Goal: Task Accomplishment & Management: Complete application form

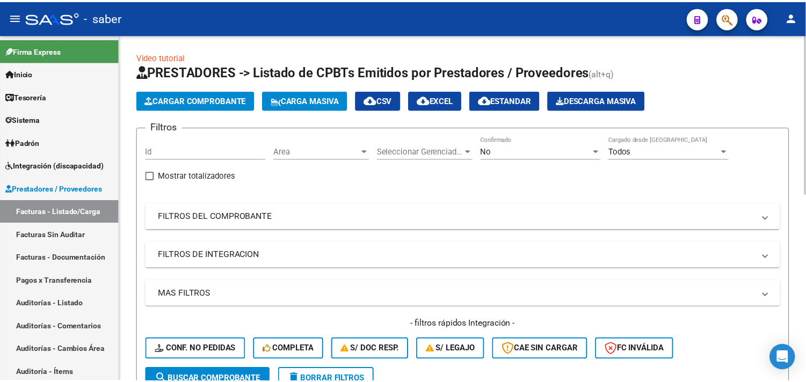
scroll to position [13, 0]
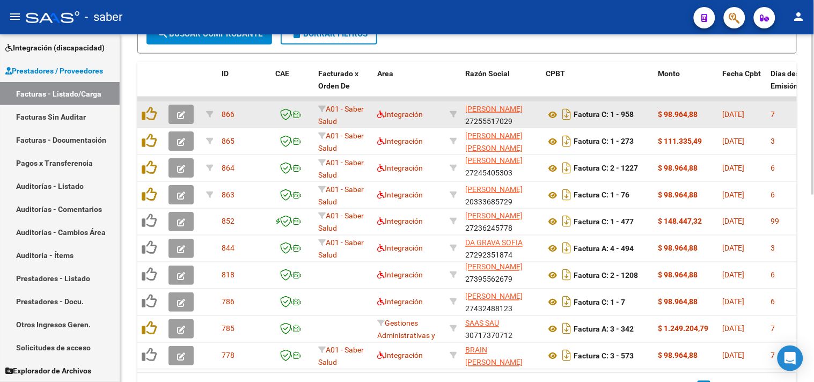
click at [179, 111] on icon "button" at bounding box center [181, 115] width 8 height 8
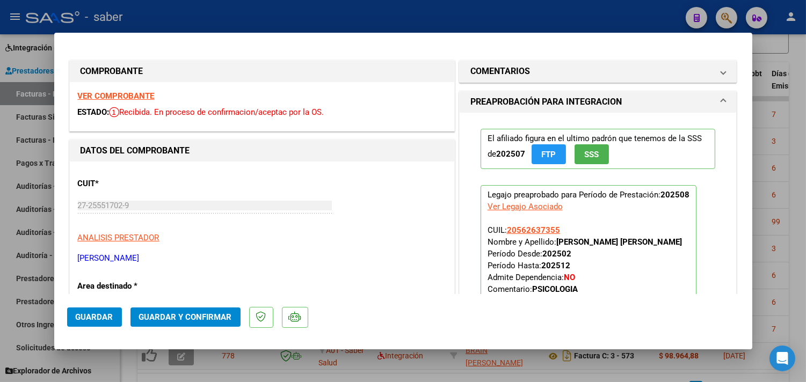
click at [128, 90] on div "VER COMPROBANTE ESTADO: Recibida. En proceso de confirmacion/aceptac por la OS." at bounding box center [262, 106] width 384 height 49
click at [127, 94] on strong "VER COMPROBANTE" at bounding box center [116, 96] width 77 height 10
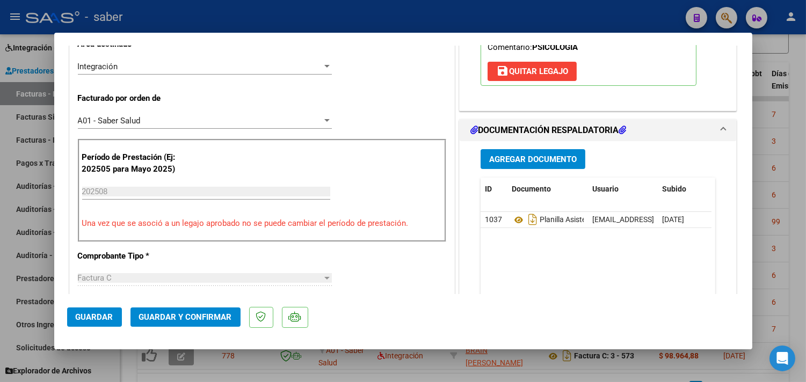
scroll to position [179, 0]
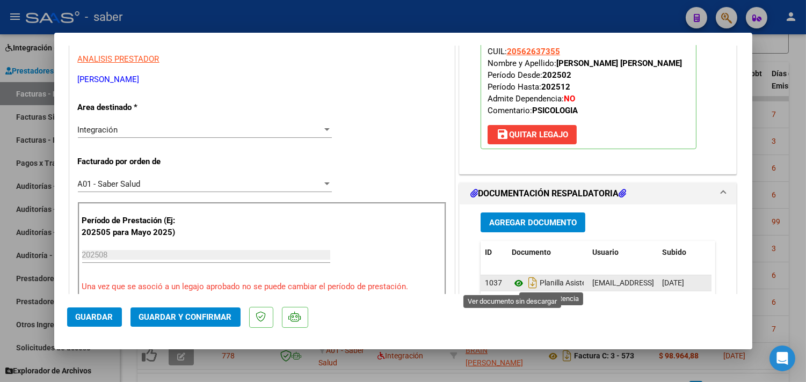
click at [514, 287] on icon at bounding box center [519, 283] width 14 height 13
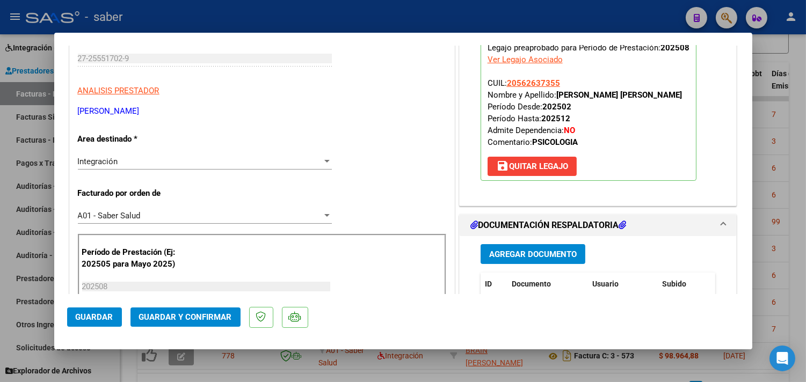
scroll to position [119, 0]
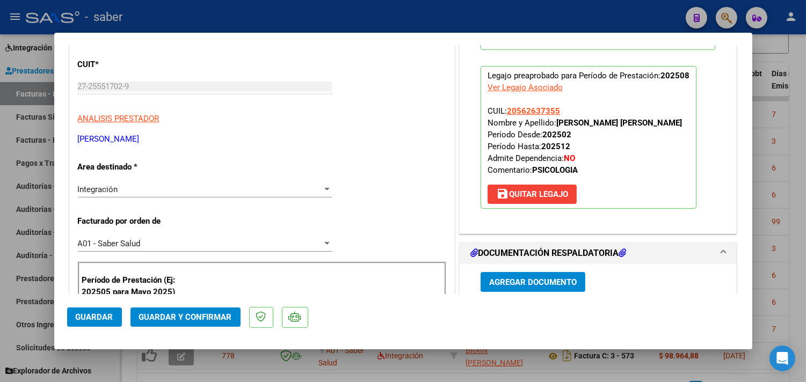
click at [212, 320] on span "Guardar y Confirmar" at bounding box center [185, 317] width 93 height 10
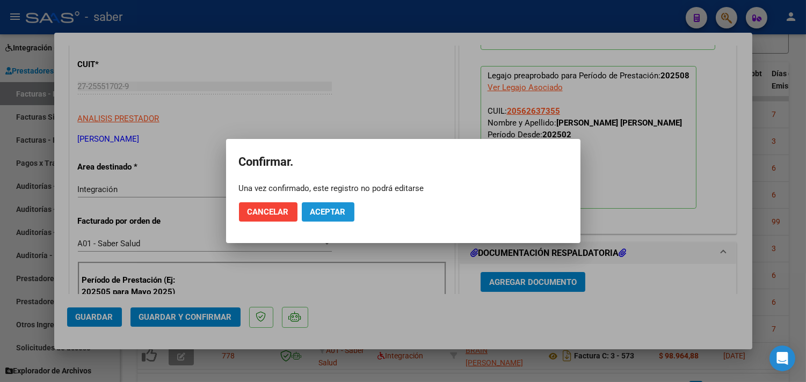
click at [320, 208] on span "Aceptar" at bounding box center [327, 212] width 35 height 10
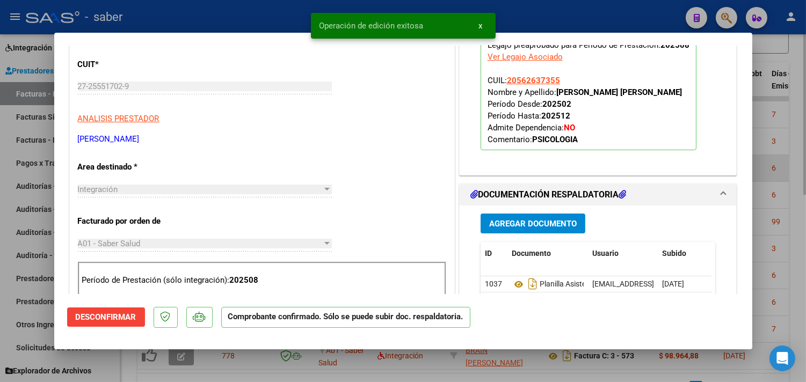
click at [760, 179] on div at bounding box center [403, 191] width 806 height 382
type input "$ 0,00"
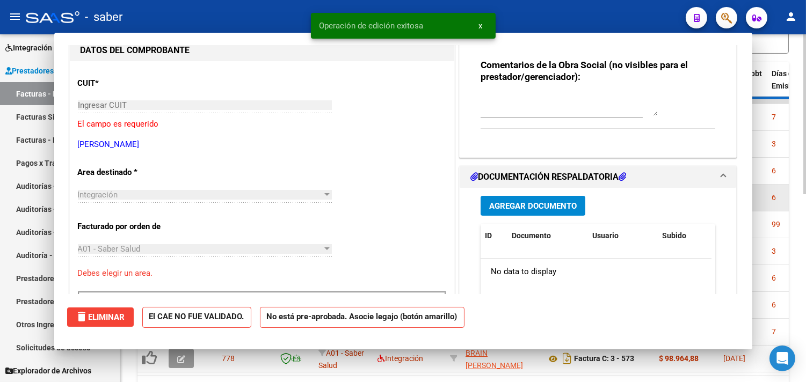
scroll to position [137, 0]
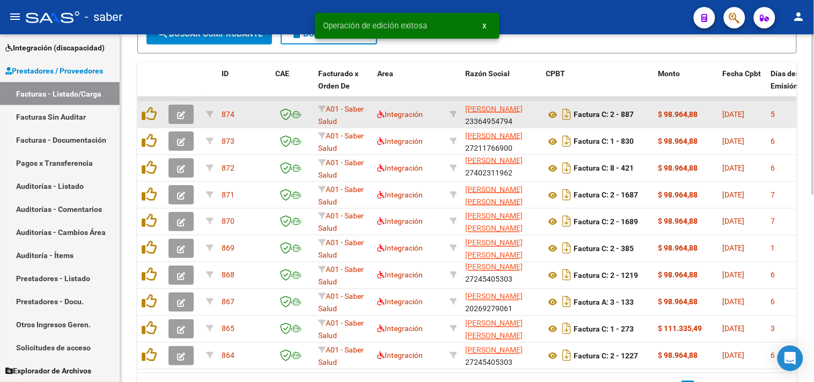
click at [171, 111] on button "button" at bounding box center [181, 114] width 25 height 19
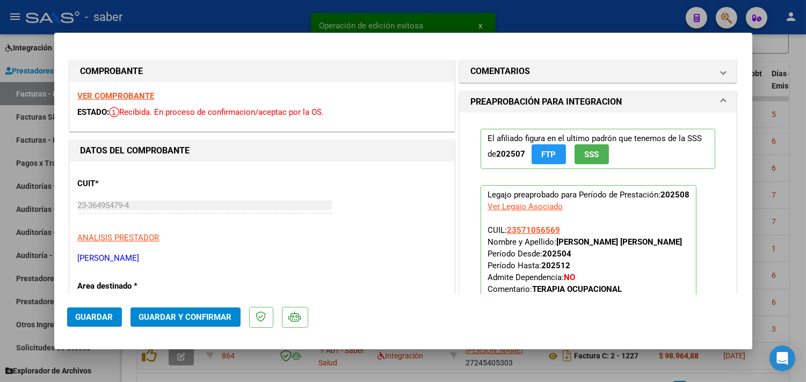
click at [113, 93] on strong "VER COMPROBANTE" at bounding box center [116, 96] width 77 height 10
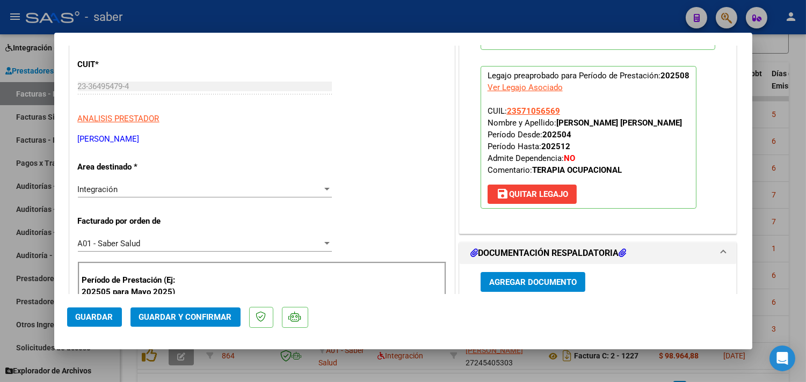
scroll to position [179, 0]
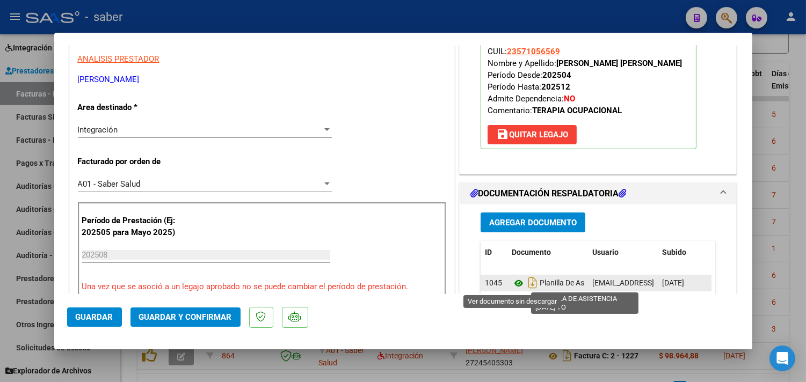
click at [512, 282] on icon at bounding box center [519, 283] width 14 height 13
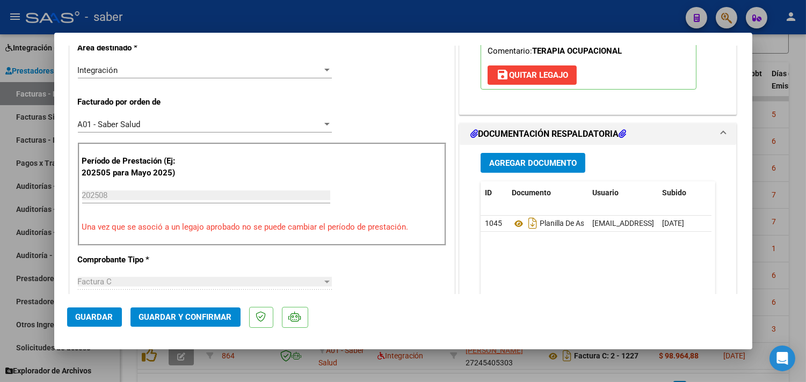
scroll to position [477, 0]
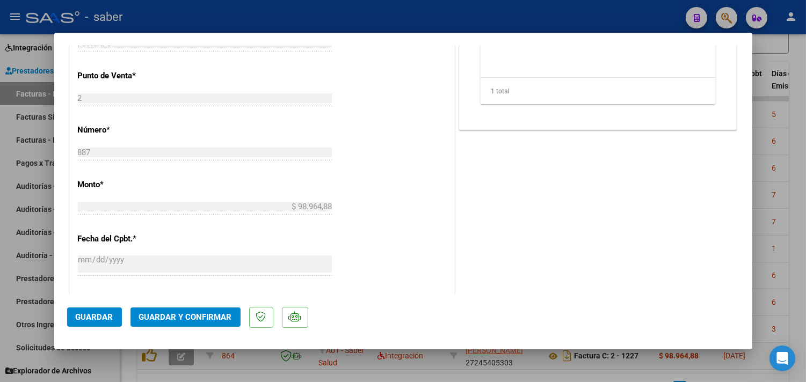
click at [191, 320] on span "Guardar y Confirmar" at bounding box center [185, 317] width 93 height 10
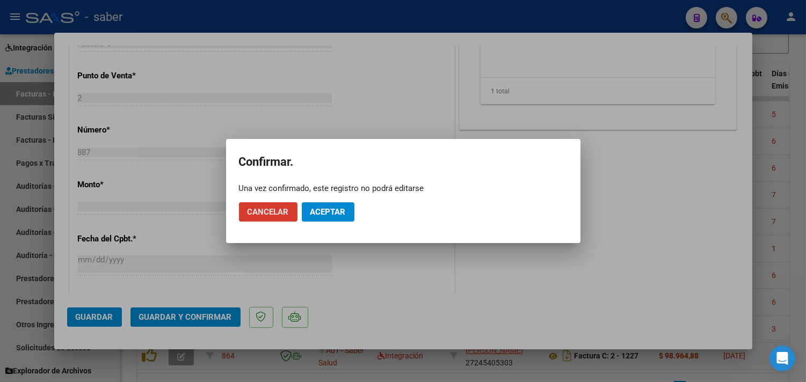
click at [335, 203] on button "Aceptar" at bounding box center [328, 211] width 53 height 19
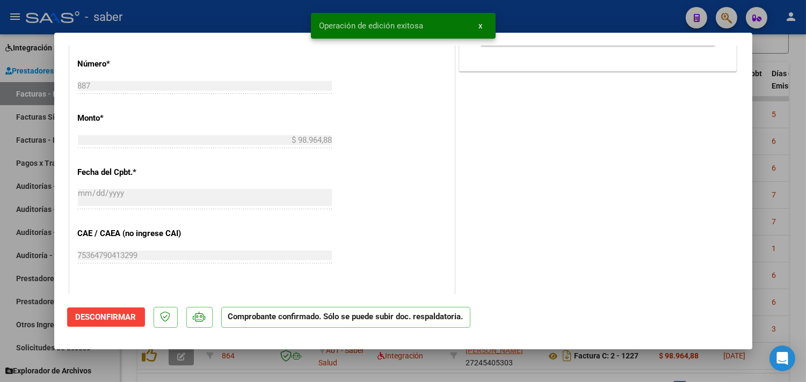
drag, startPoint x: 781, startPoint y: 63, endPoint x: 732, endPoint y: 98, distance: 60.0
click at [781, 63] on div at bounding box center [403, 191] width 806 height 382
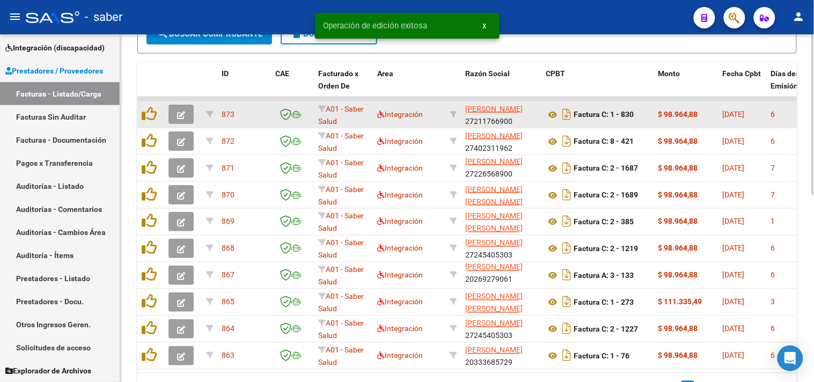
click at [183, 112] on icon "button" at bounding box center [181, 115] width 8 height 8
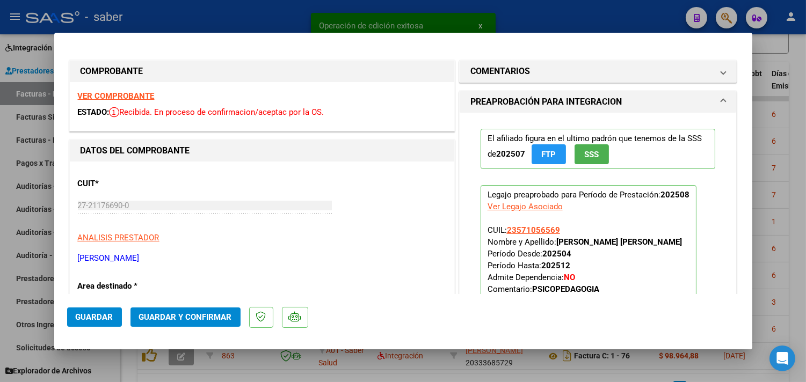
click at [133, 93] on strong "VER COMPROBANTE" at bounding box center [116, 96] width 77 height 10
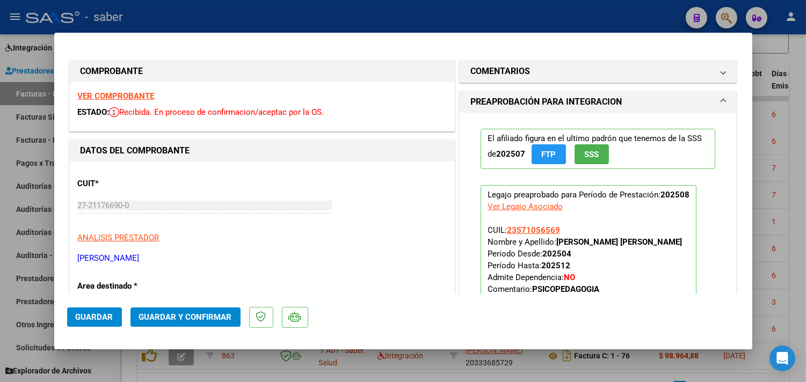
scroll to position [179, 0]
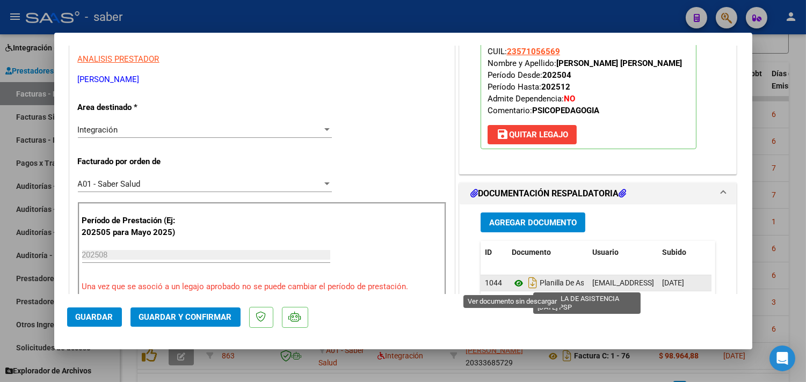
click at [512, 285] on icon at bounding box center [519, 283] width 14 height 13
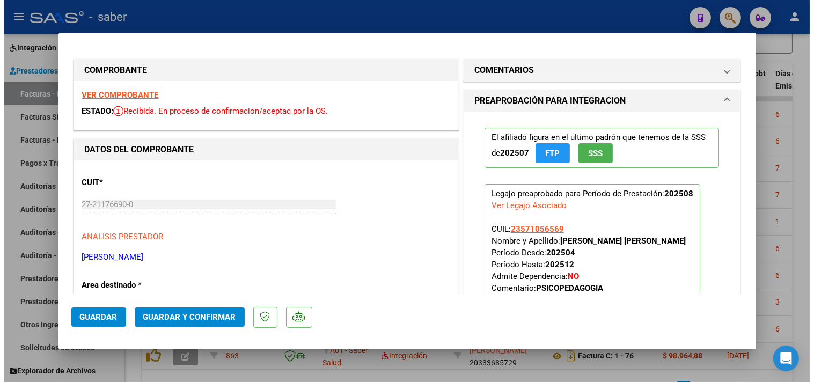
scroll to position [0, 0]
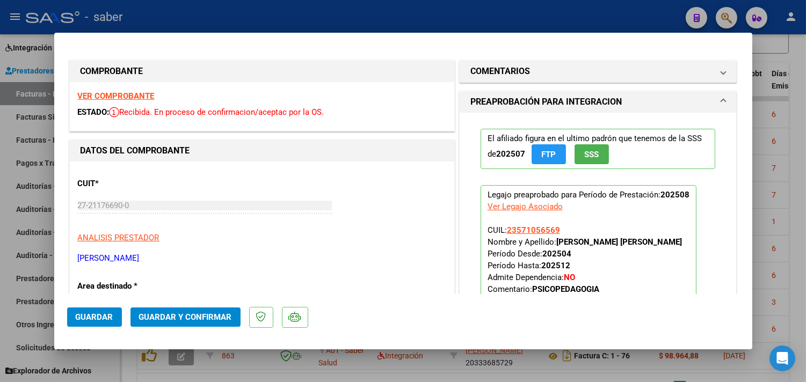
click at [201, 316] on span "Guardar y Confirmar" at bounding box center [185, 317] width 93 height 10
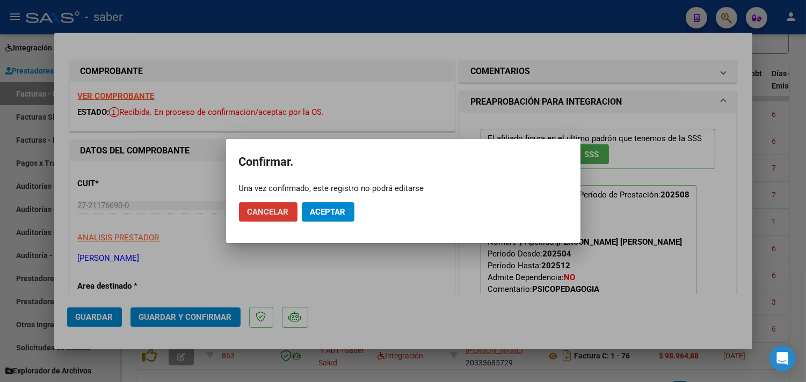
drag, startPoint x: 348, startPoint y: 206, endPoint x: 339, endPoint y: 208, distance: 9.5
click at [342, 208] on button "Aceptar" at bounding box center [328, 211] width 53 height 19
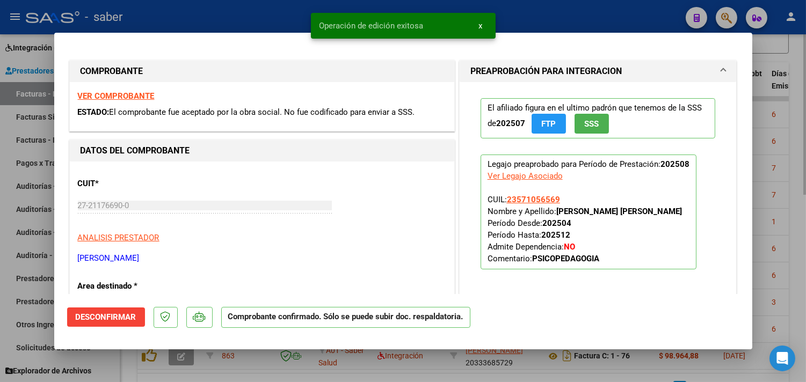
click at [798, 141] on div at bounding box center [403, 191] width 806 height 382
type input "$ 0,00"
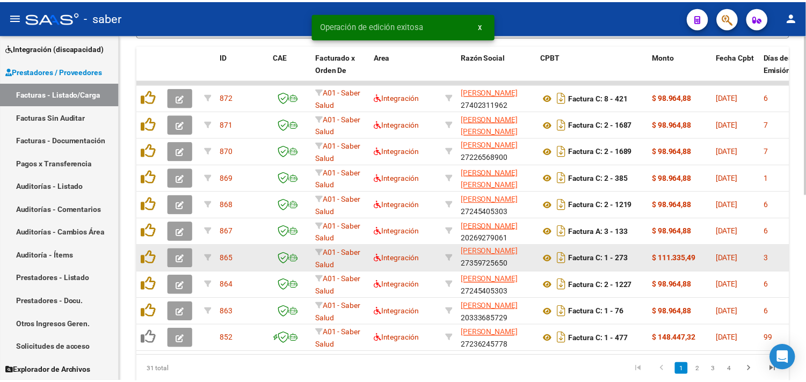
scroll to position [346, 0]
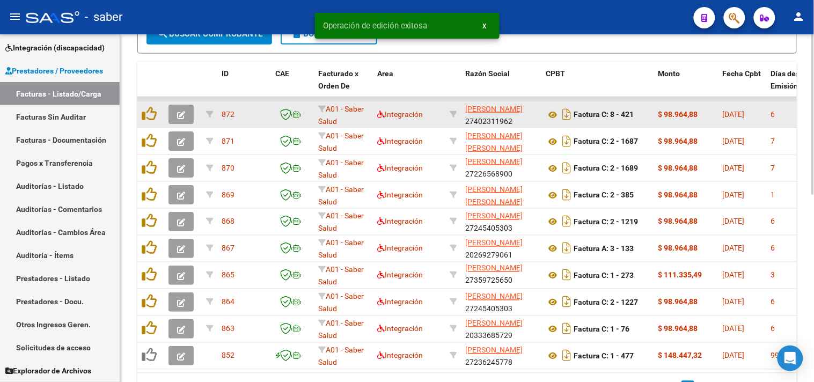
click at [172, 116] on button "button" at bounding box center [181, 114] width 25 height 19
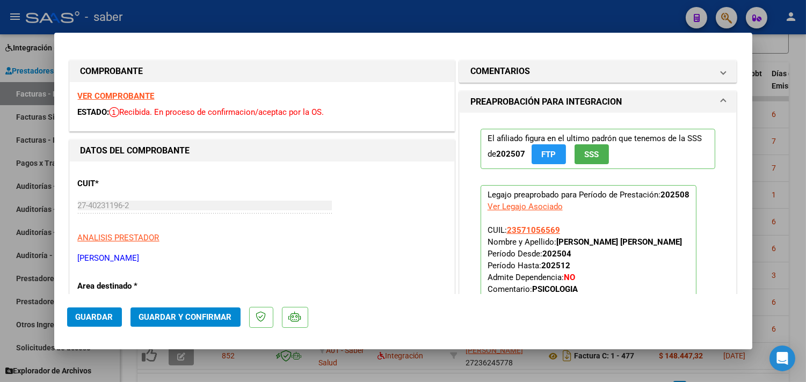
click at [110, 100] on strong "VER COMPROBANTE" at bounding box center [116, 96] width 77 height 10
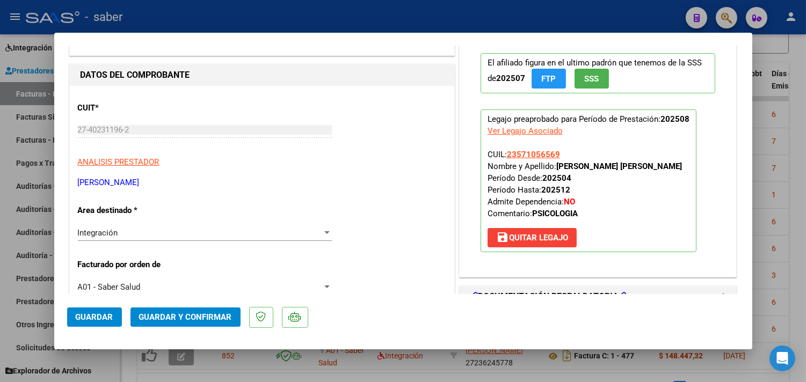
scroll to position [179, 0]
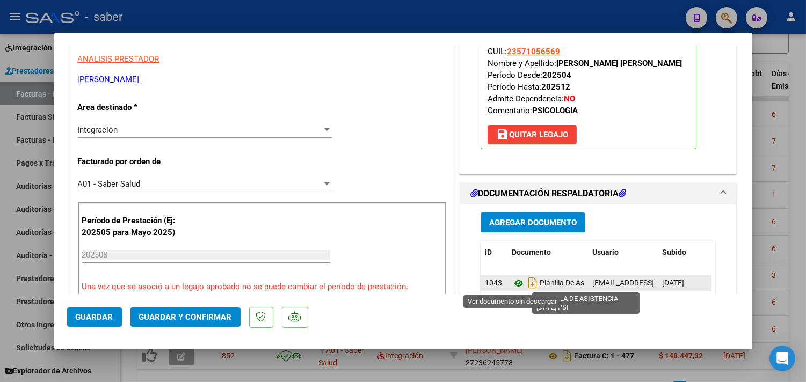
click at [512, 283] on icon at bounding box center [519, 283] width 14 height 13
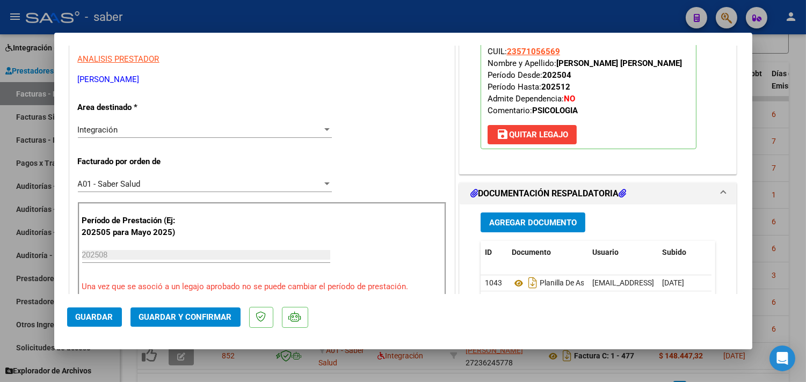
scroll to position [119, 0]
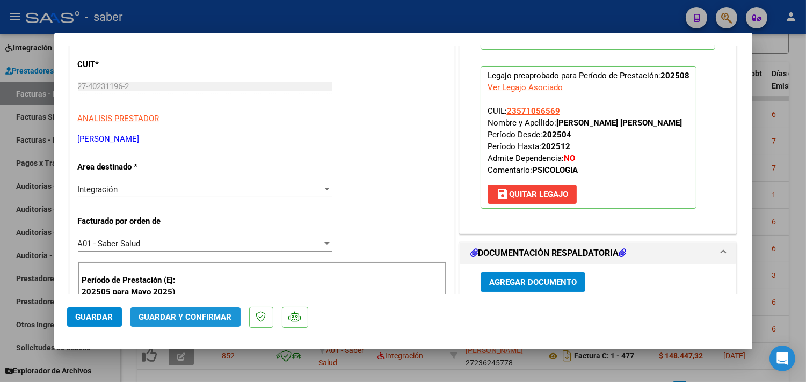
click at [212, 320] on span "Guardar y Confirmar" at bounding box center [185, 317] width 93 height 10
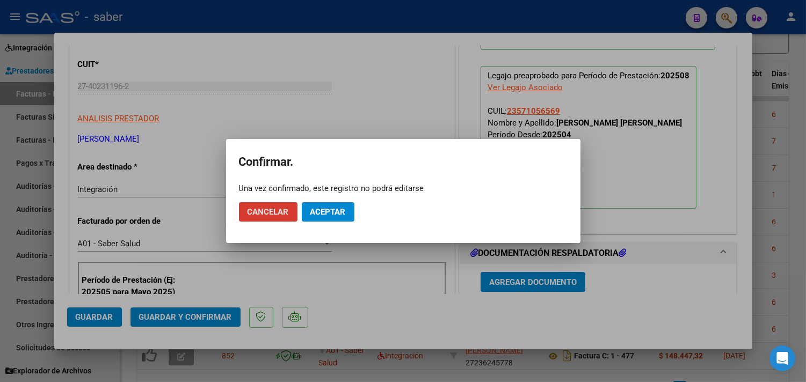
click at [336, 210] on span "Aceptar" at bounding box center [327, 212] width 35 height 10
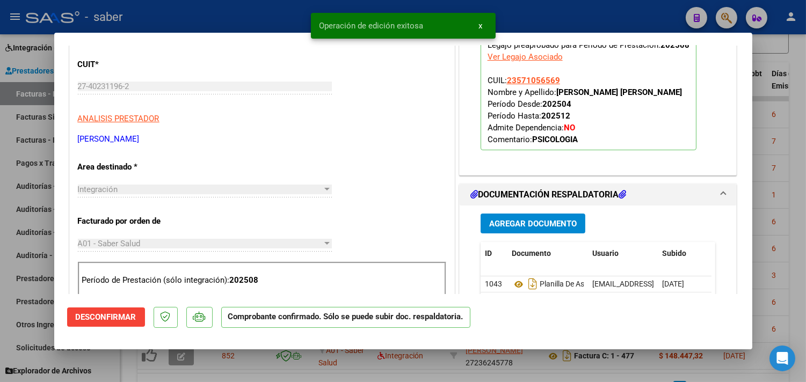
click at [772, 128] on div at bounding box center [403, 191] width 806 height 382
type input "$ 0,00"
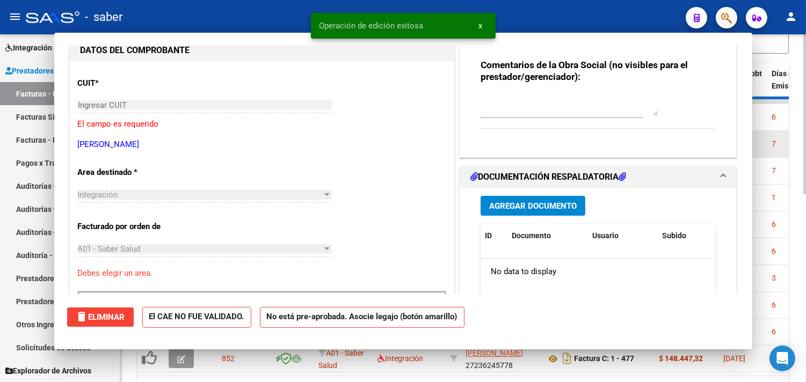
scroll to position [137, 0]
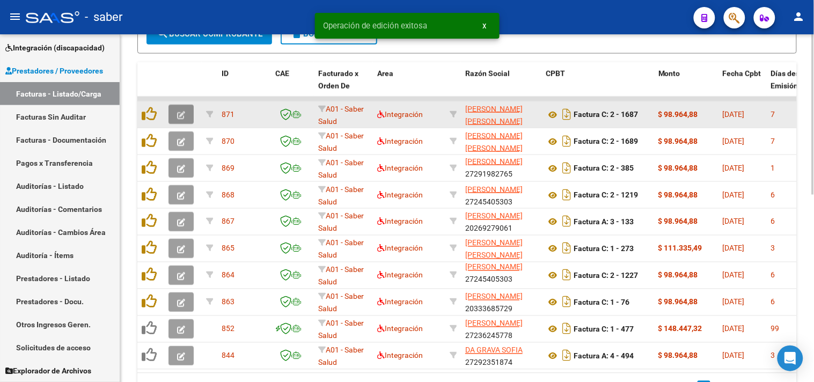
click at [188, 110] on button "button" at bounding box center [181, 114] width 25 height 19
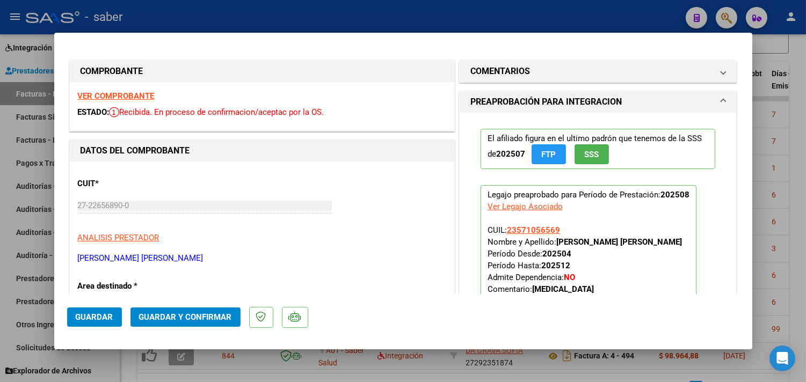
click at [114, 94] on strong "VER COMPROBANTE" at bounding box center [116, 96] width 77 height 10
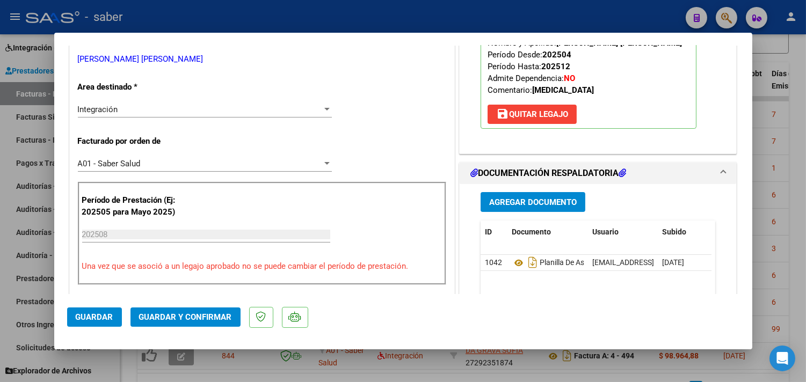
scroll to position [238, 0]
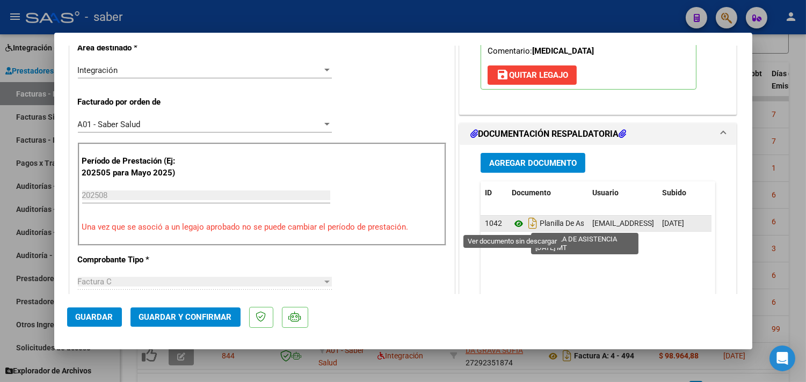
click at [512, 225] on icon at bounding box center [519, 223] width 14 height 13
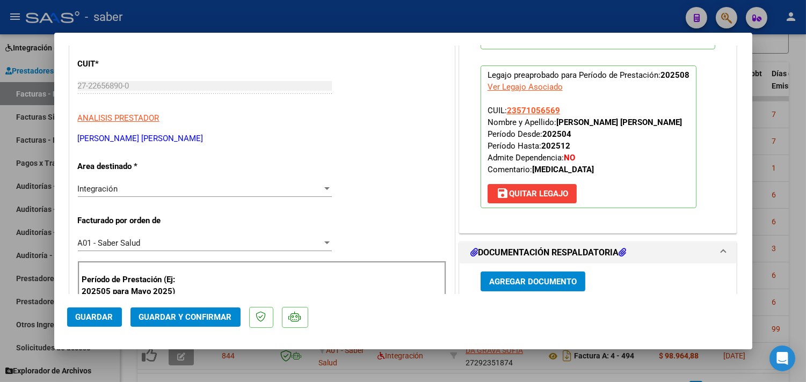
scroll to position [119, 0]
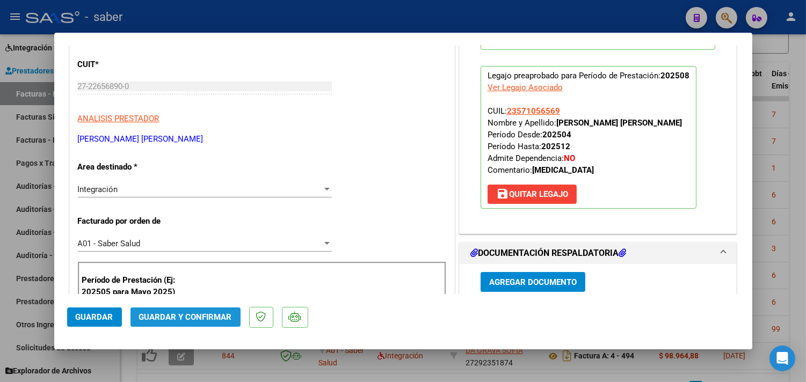
click at [191, 318] on span "Guardar y Confirmar" at bounding box center [185, 317] width 93 height 10
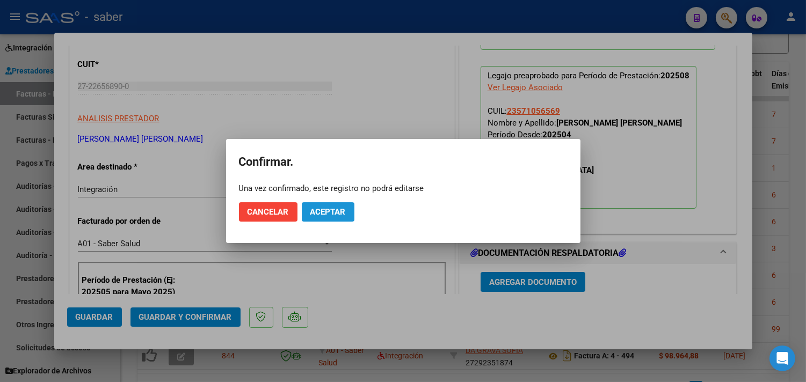
click at [333, 208] on span "Aceptar" at bounding box center [327, 212] width 35 height 10
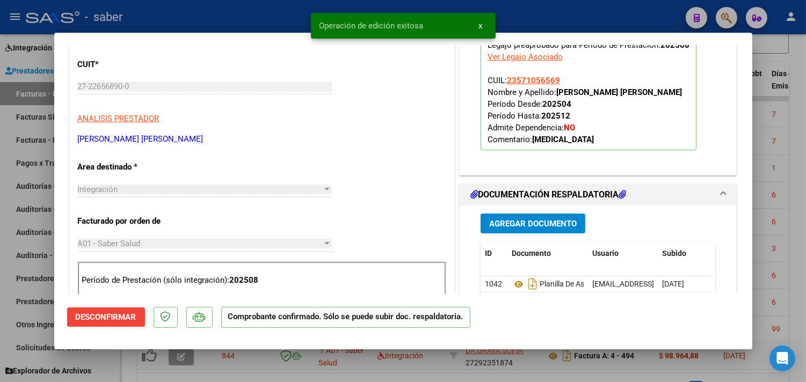
click at [782, 141] on div at bounding box center [403, 191] width 806 height 382
type input "$ 0,00"
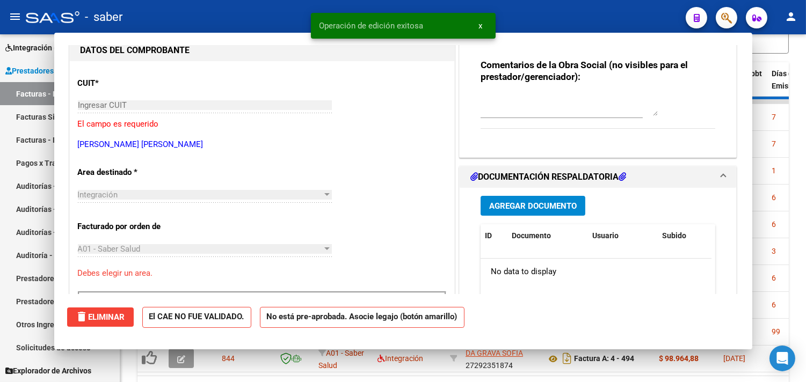
scroll to position [137, 0]
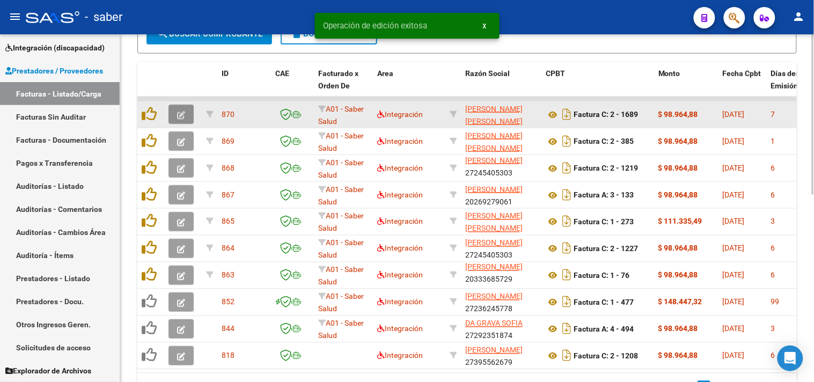
click at [179, 119] on button "button" at bounding box center [181, 114] width 25 height 19
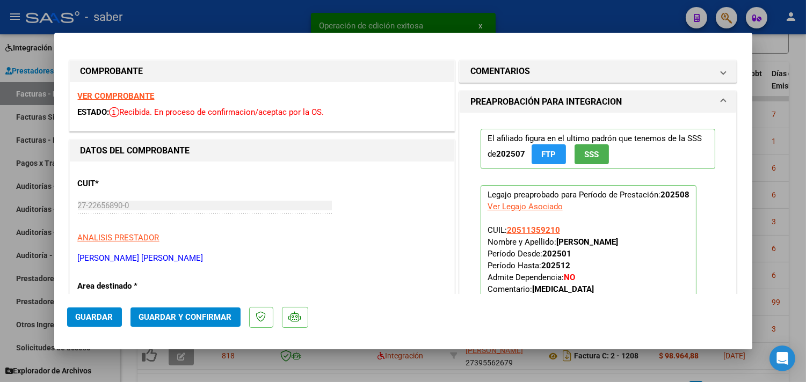
click at [131, 90] on div "VER COMPROBANTE ESTADO: Recibida. En proceso de confirmacion/aceptac por la OS." at bounding box center [262, 106] width 384 height 49
click at [132, 94] on strong "VER COMPROBANTE" at bounding box center [116, 96] width 77 height 10
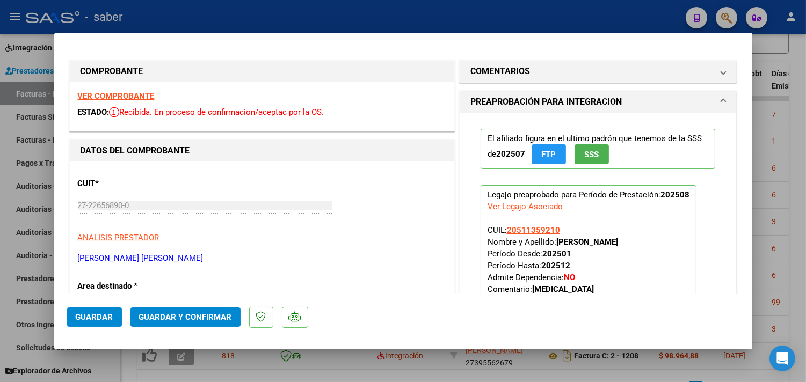
scroll to position [179, 0]
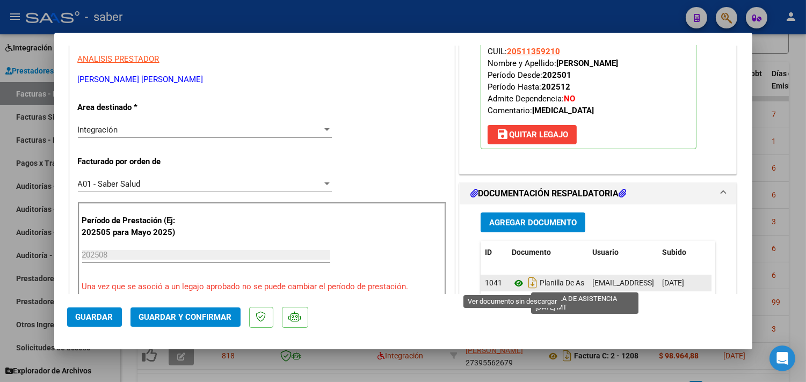
click at [512, 287] on icon at bounding box center [519, 283] width 14 height 13
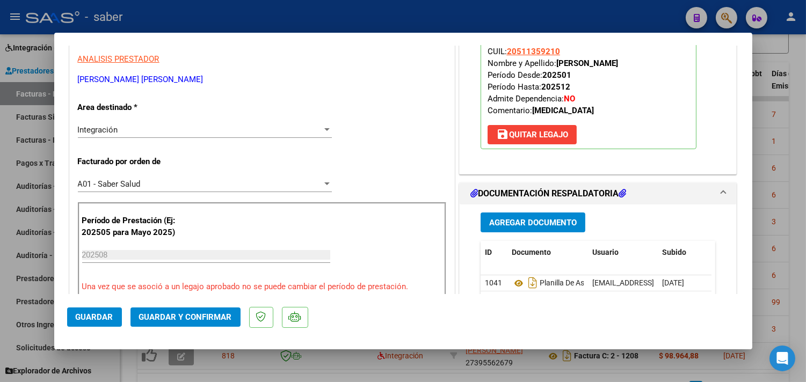
click at [201, 322] on span "Guardar y Confirmar" at bounding box center [185, 317] width 93 height 10
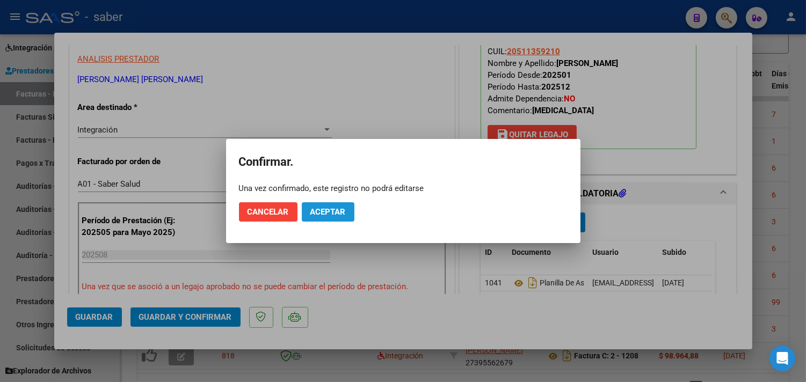
click at [312, 214] on span "Aceptar" at bounding box center [327, 212] width 35 height 10
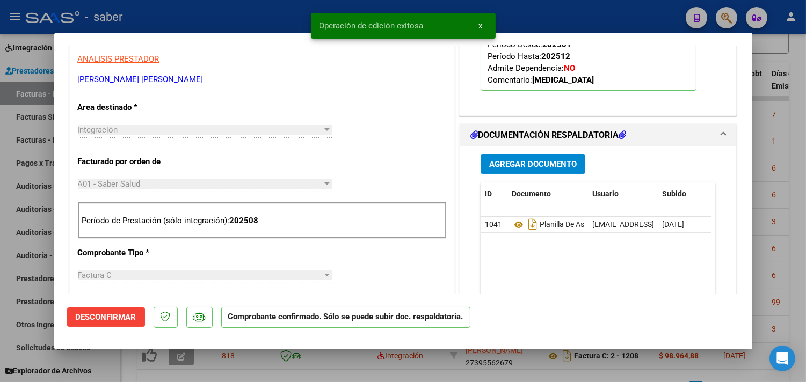
click at [782, 127] on div at bounding box center [403, 191] width 806 height 382
type input "$ 0,00"
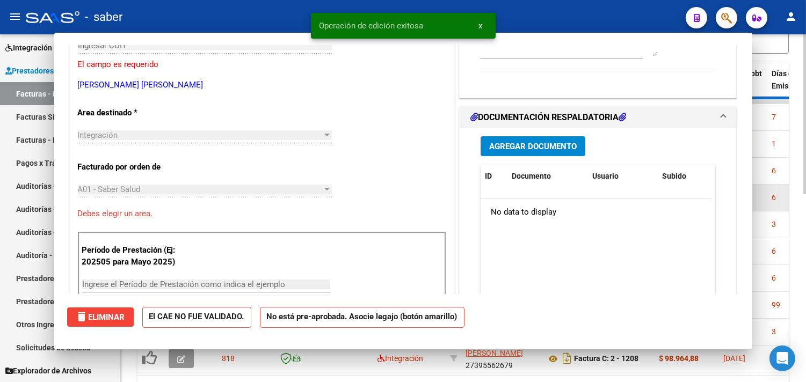
scroll to position [185, 0]
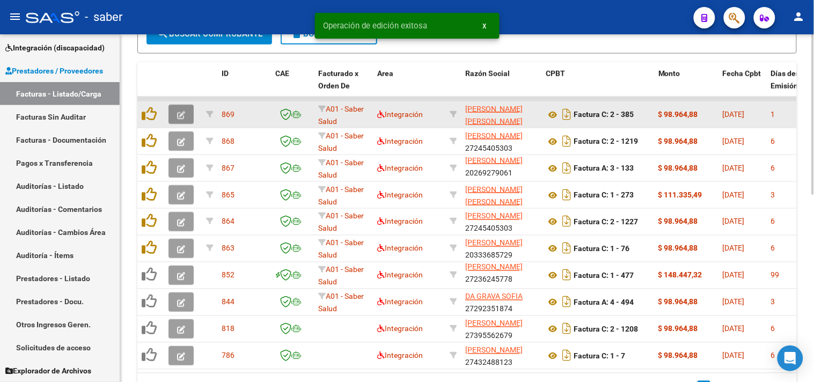
click at [181, 113] on icon "button" at bounding box center [181, 115] width 8 height 8
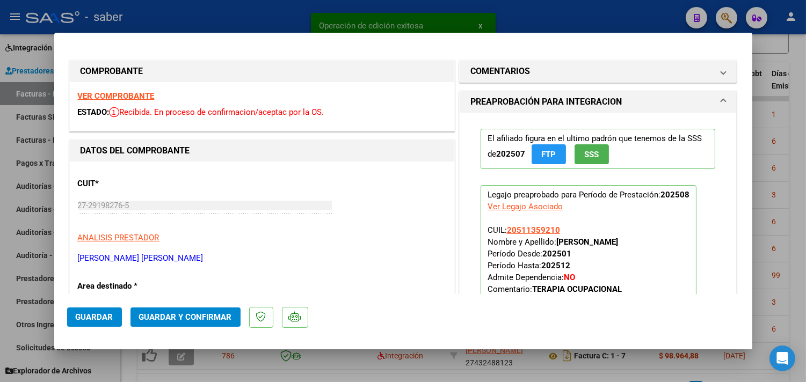
click at [129, 94] on strong "VER COMPROBANTE" at bounding box center [116, 96] width 77 height 10
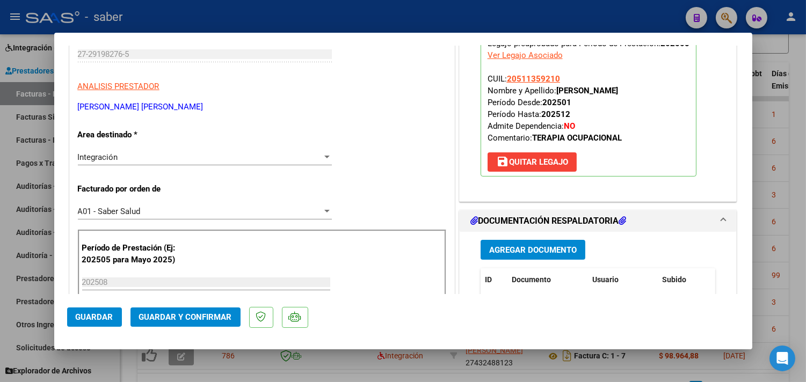
scroll to position [179, 0]
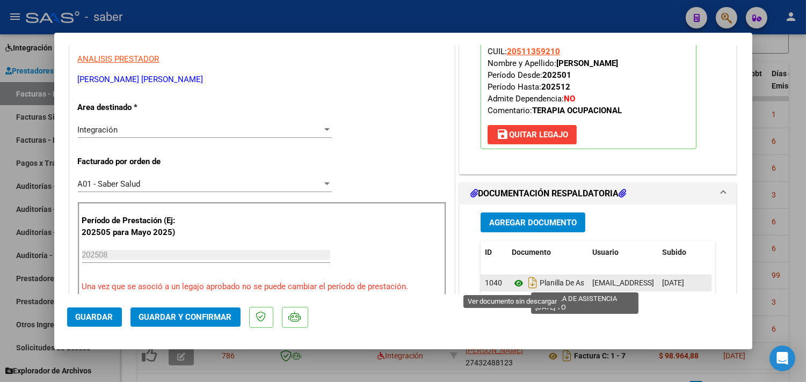
click at [512, 279] on icon at bounding box center [519, 283] width 14 height 13
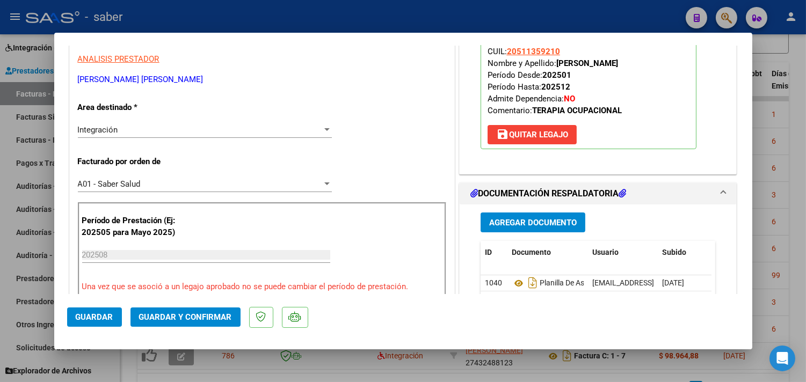
click at [196, 307] on mat-dialog-actions "Guardar Guardar y Confirmar" at bounding box center [403, 315] width 672 height 42
click at [192, 326] on button "Guardar y Confirmar" at bounding box center [185, 317] width 110 height 19
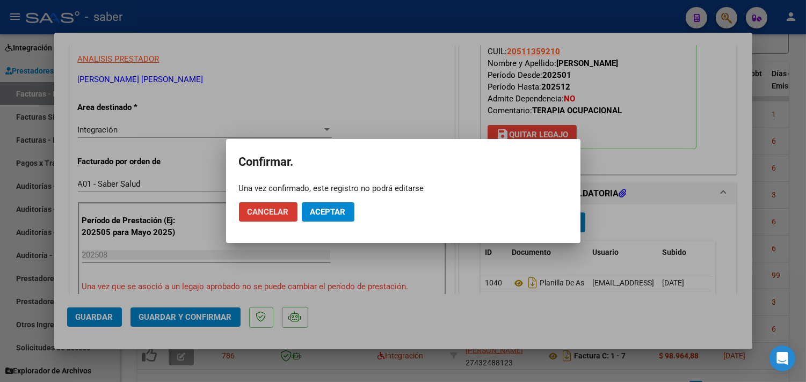
click at [330, 209] on span "Aceptar" at bounding box center [327, 212] width 35 height 10
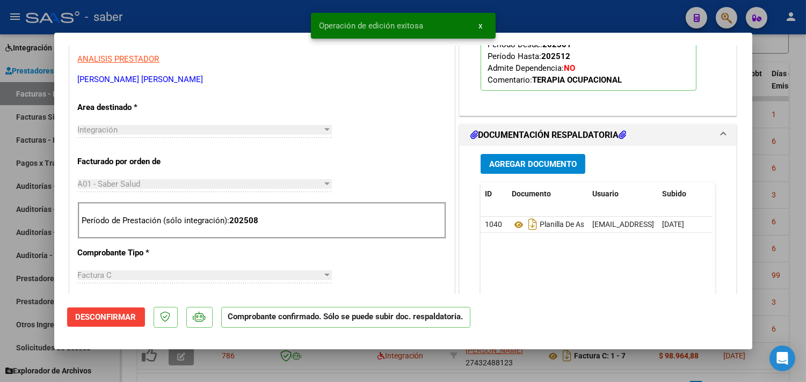
click at [768, 215] on div at bounding box center [403, 191] width 806 height 382
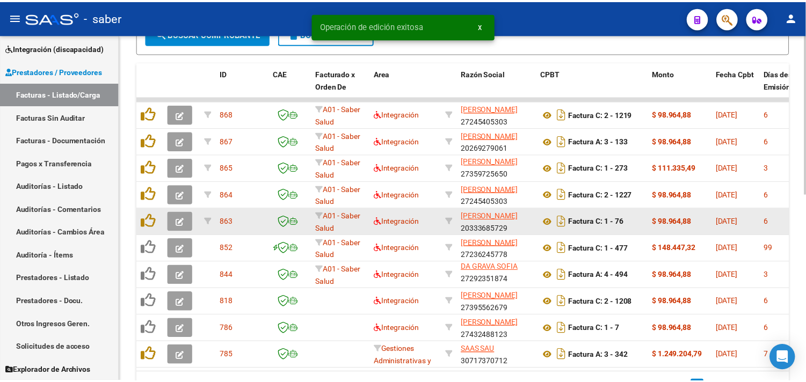
scroll to position [2, 0]
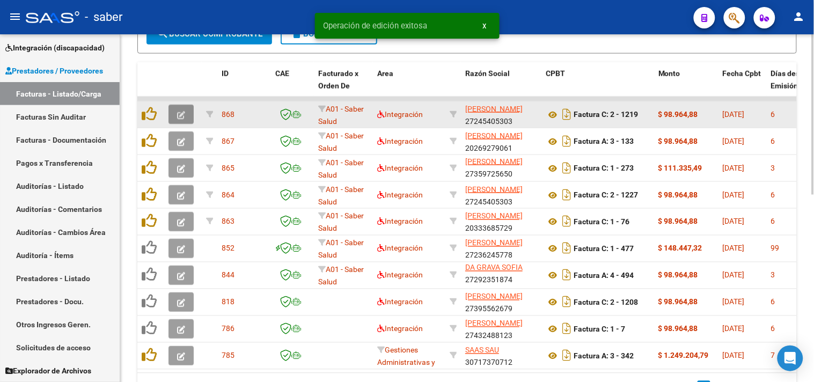
click at [178, 115] on icon "button" at bounding box center [181, 115] width 8 height 8
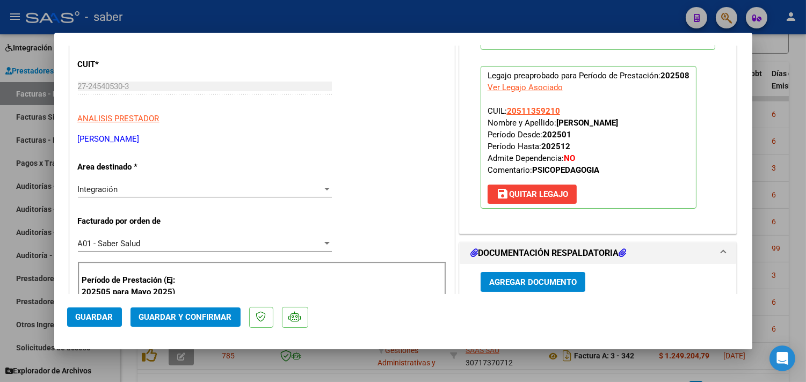
scroll to position [179, 0]
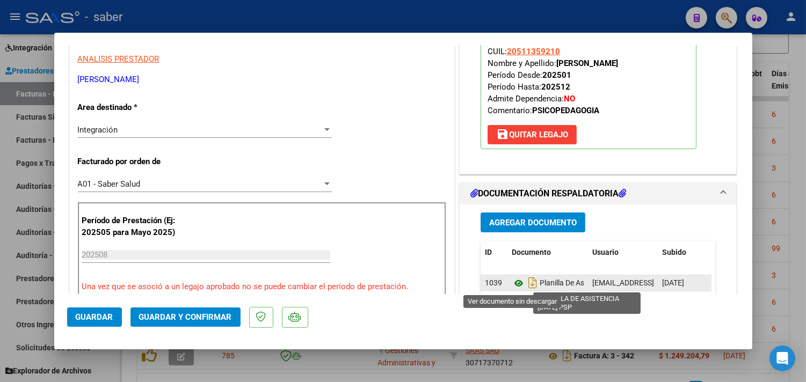
click at [513, 278] on icon at bounding box center [519, 283] width 14 height 13
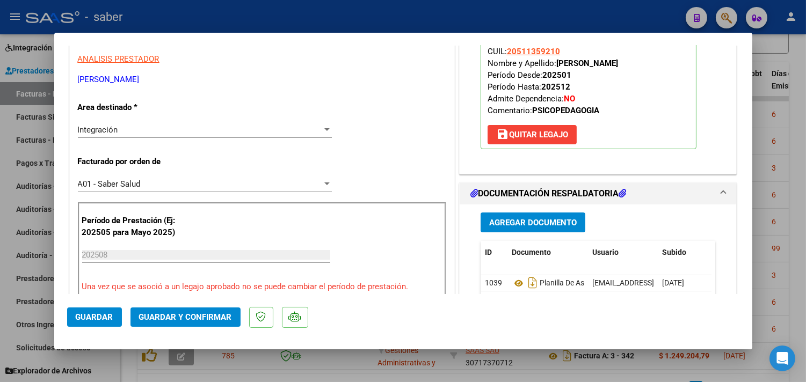
scroll to position [119, 0]
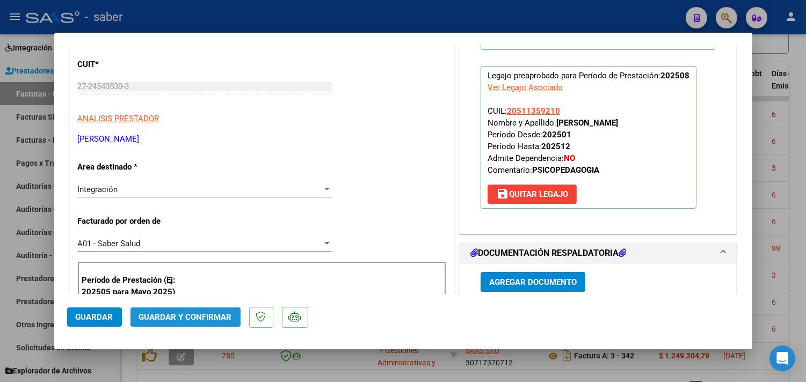
click at [178, 312] on button "Guardar y Confirmar" at bounding box center [185, 317] width 110 height 19
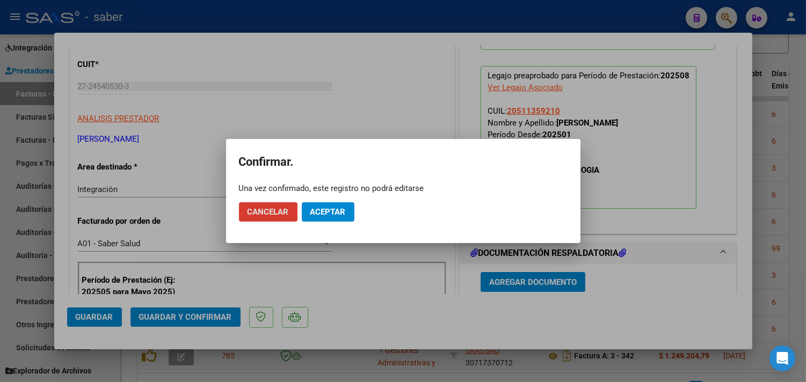
click at [332, 213] on span "Aceptar" at bounding box center [327, 212] width 35 height 10
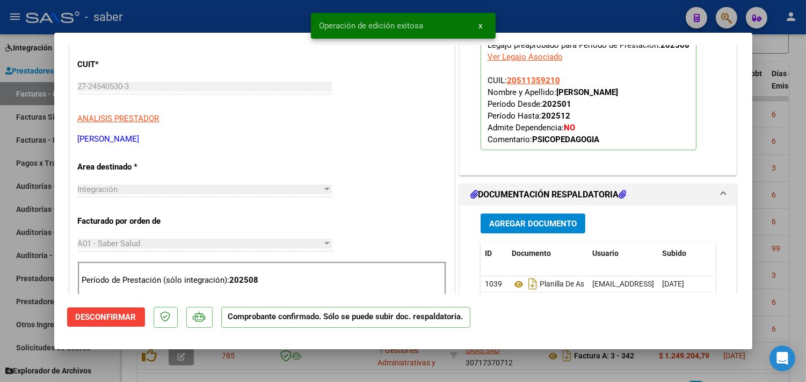
click at [791, 106] on div at bounding box center [403, 191] width 806 height 382
type input "$ 0,00"
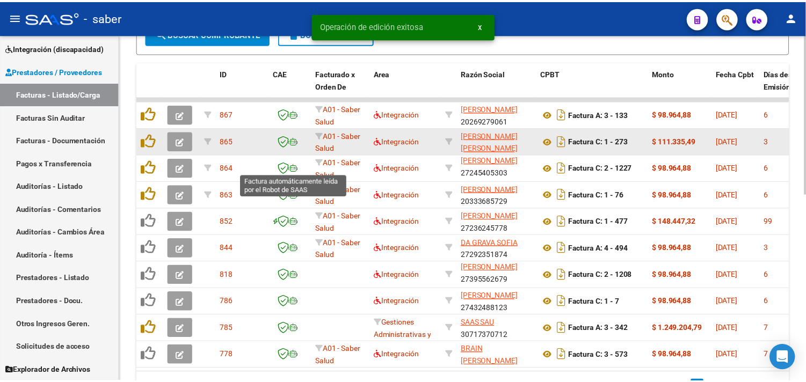
scroll to position [13, 0]
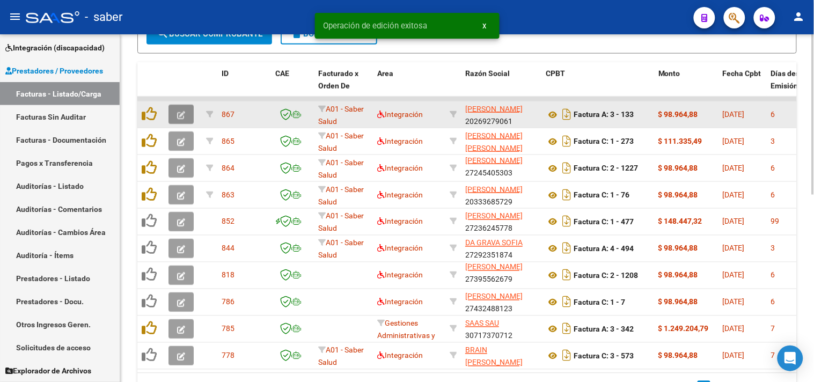
click at [186, 106] on button "button" at bounding box center [181, 114] width 25 height 19
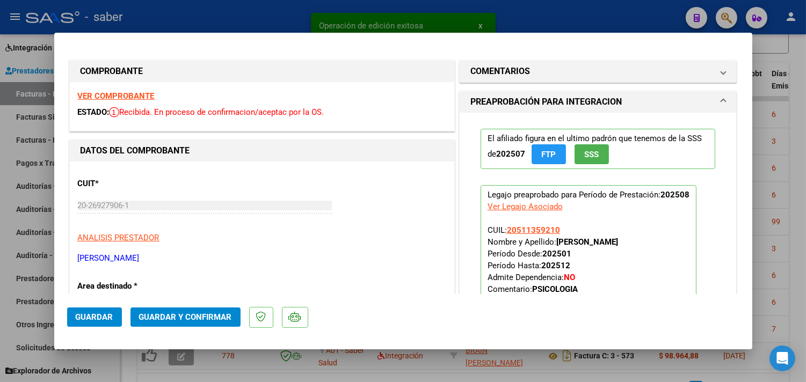
click at [123, 91] on strong "VER COMPROBANTE" at bounding box center [116, 96] width 77 height 10
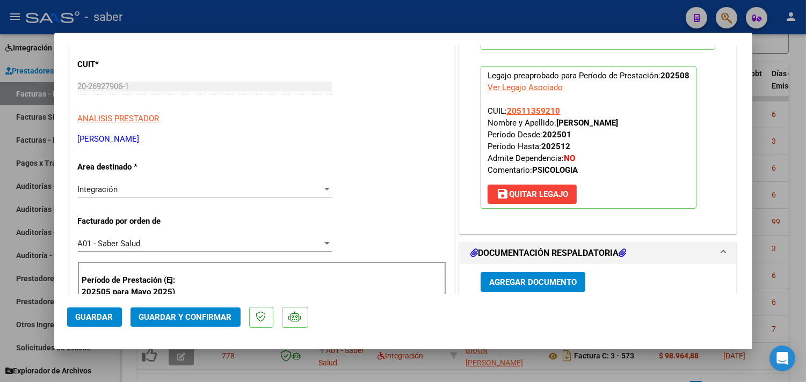
scroll to position [179, 0]
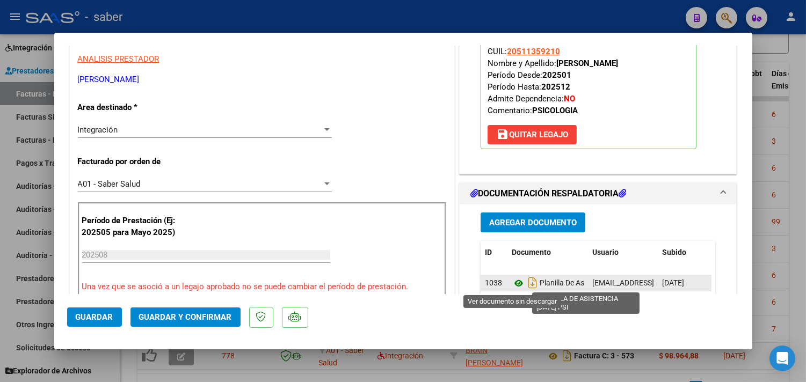
click at [512, 281] on icon at bounding box center [519, 283] width 14 height 13
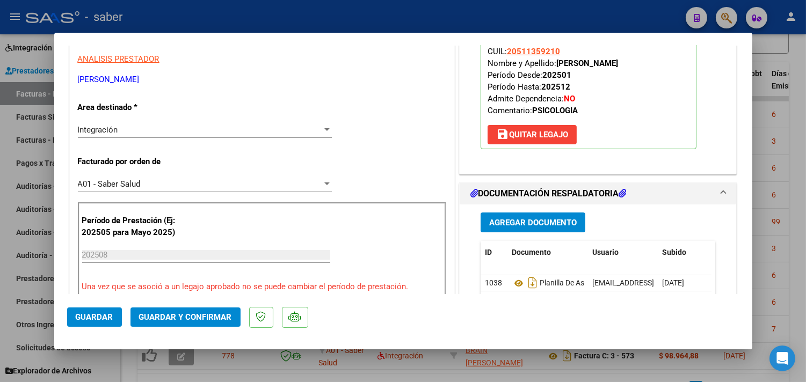
click at [167, 316] on span "Guardar y Confirmar" at bounding box center [185, 317] width 93 height 10
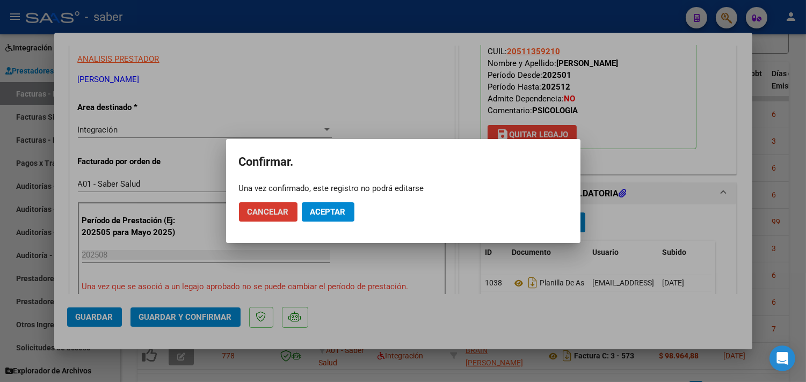
click at [316, 203] on button "Aceptar" at bounding box center [328, 211] width 53 height 19
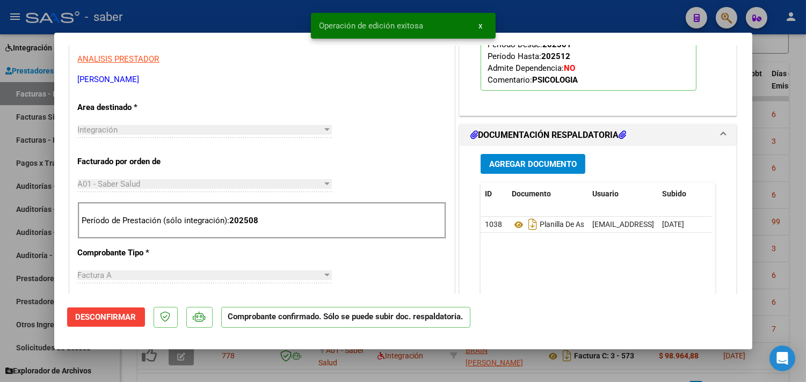
click at [774, 205] on div at bounding box center [403, 191] width 806 height 382
type input "$ 0,00"
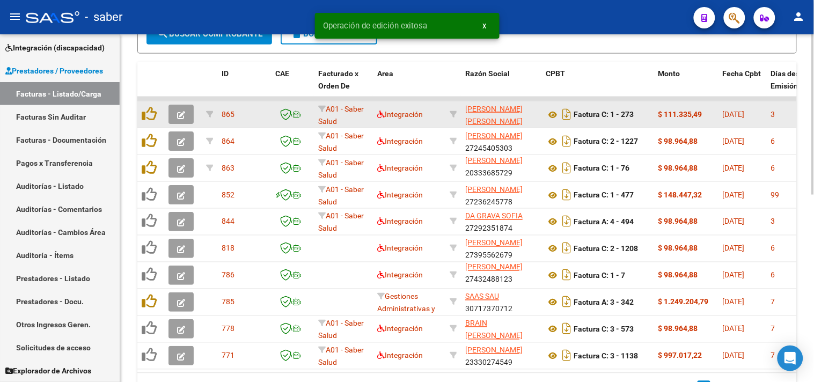
click at [185, 116] on icon "button" at bounding box center [181, 115] width 8 height 8
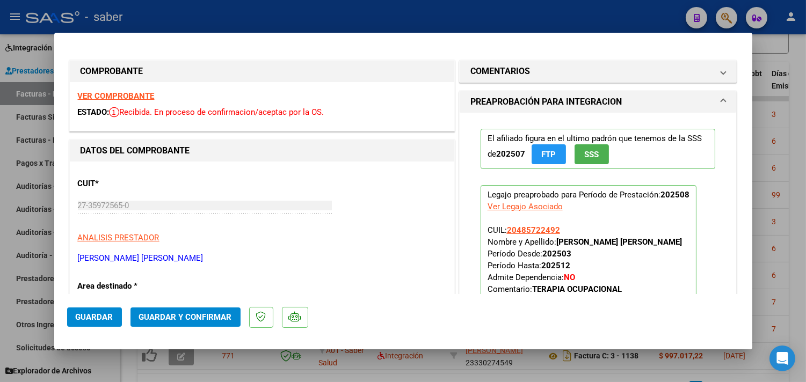
click at [132, 94] on strong "VER COMPROBANTE" at bounding box center [116, 96] width 77 height 10
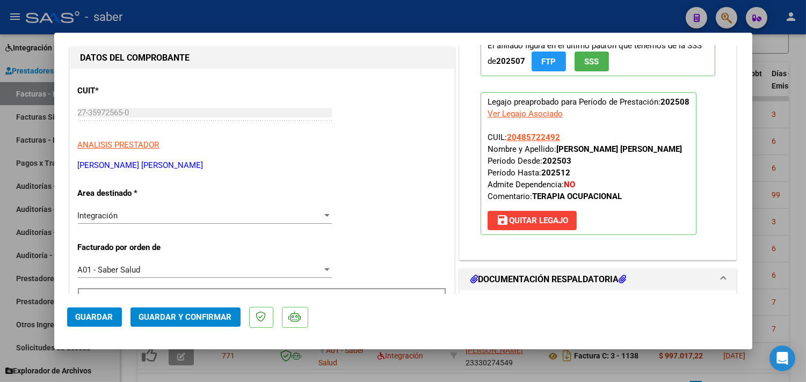
scroll to position [238, 0]
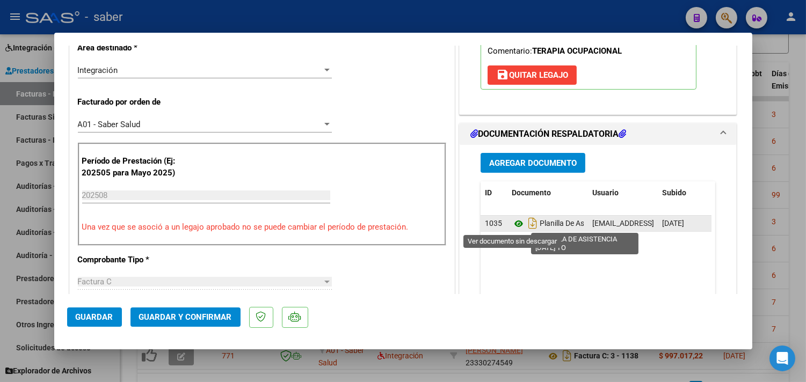
click at [516, 224] on icon at bounding box center [519, 223] width 14 height 13
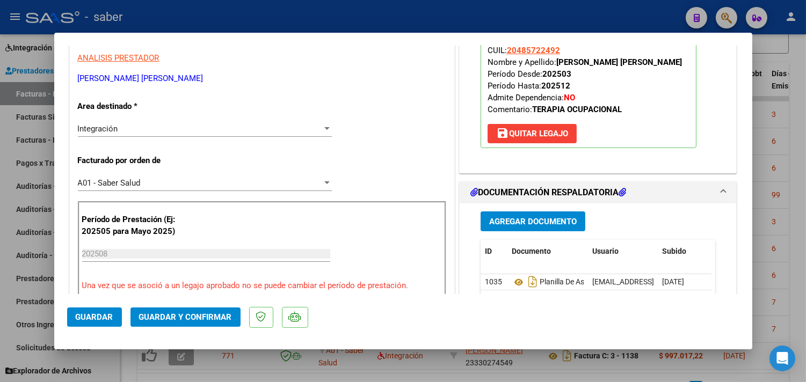
scroll to position [119, 0]
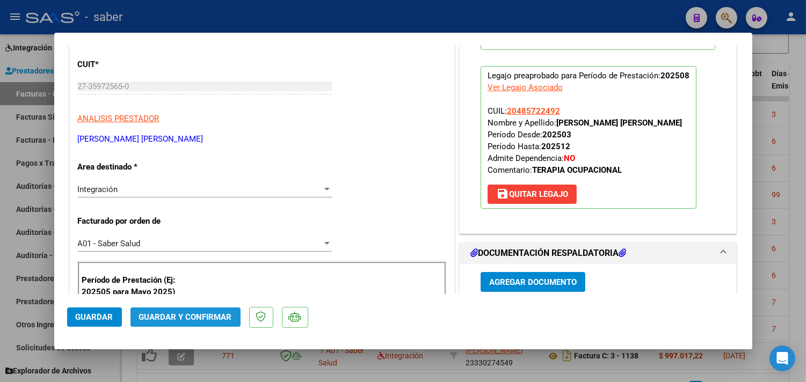
click at [200, 316] on span "Guardar y Confirmar" at bounding box center [185, 317] width 93 height 10
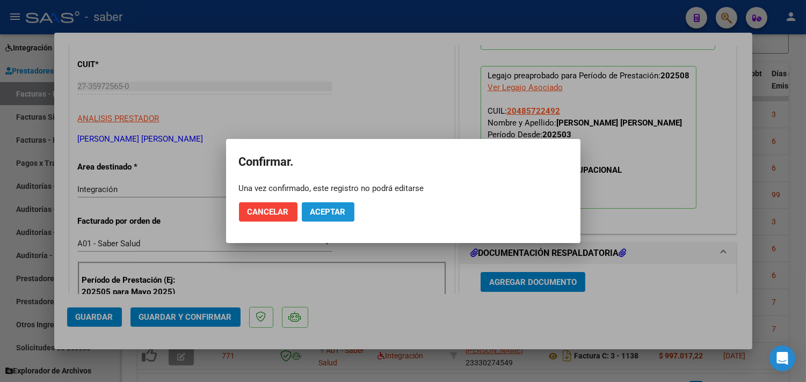
click at [342, 215] on span "Aceptar" at bounding box center [327, 212] width 35 height 10
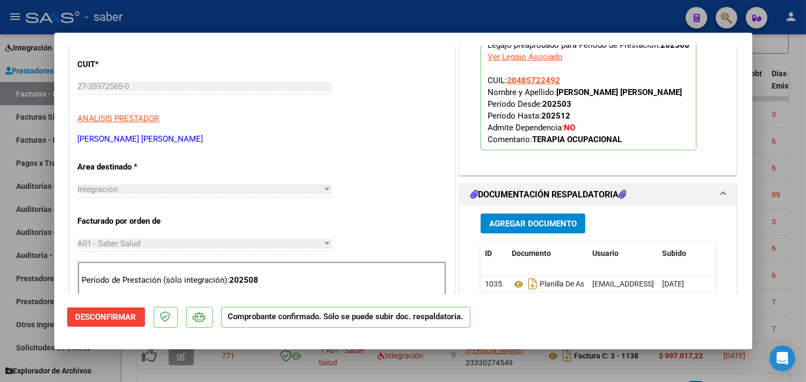
click at [782, 141] on div at bounding box center [403, 191] width 806 height 382
type input "$ 0,00"
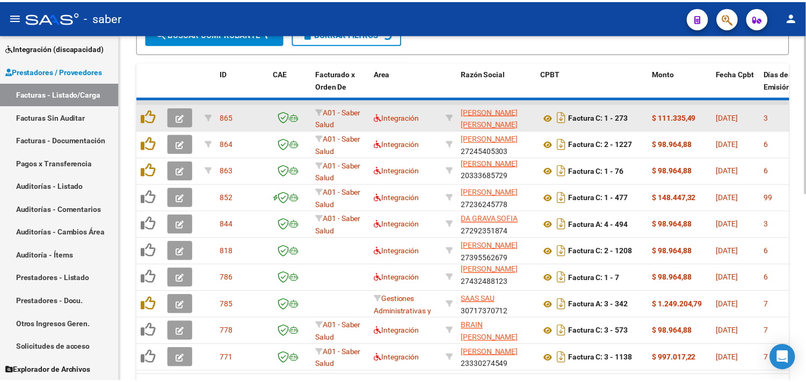
scroll to position [2, 0]
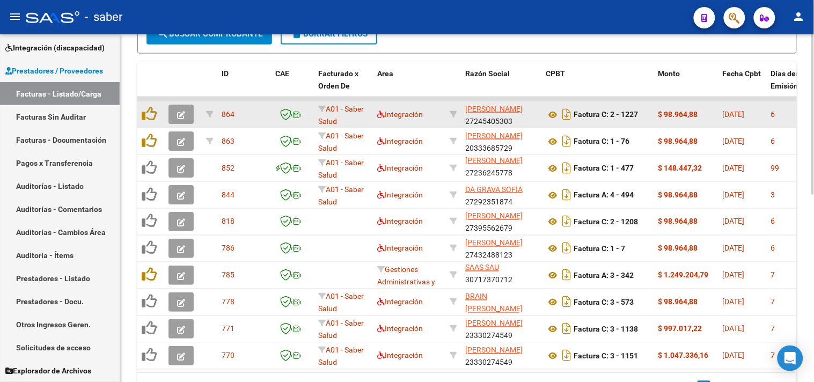
click at [180, 113] on icon "button" at bounding box center [181, 115] width 8 height 8
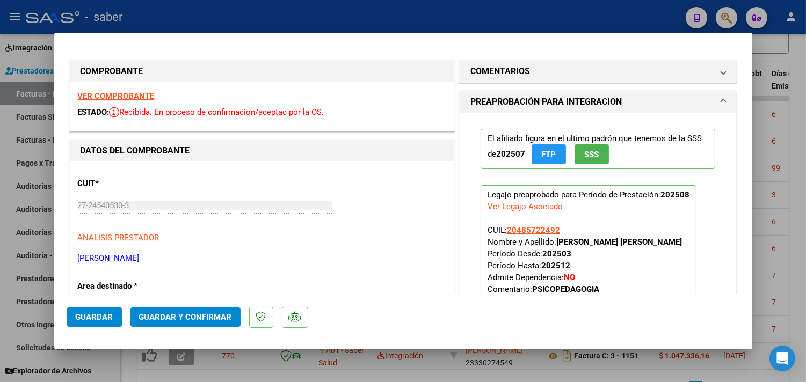
click at [122, 93] on strong "VER COMPROBANTE" at bounding box center [116, 96] width 77 height 10
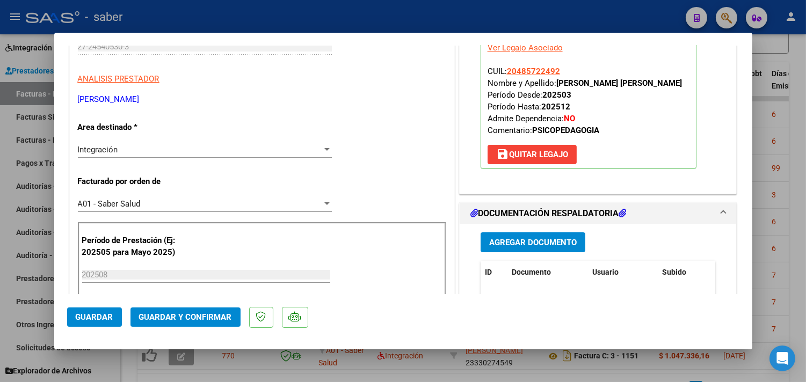
scroll to position [179, 0]
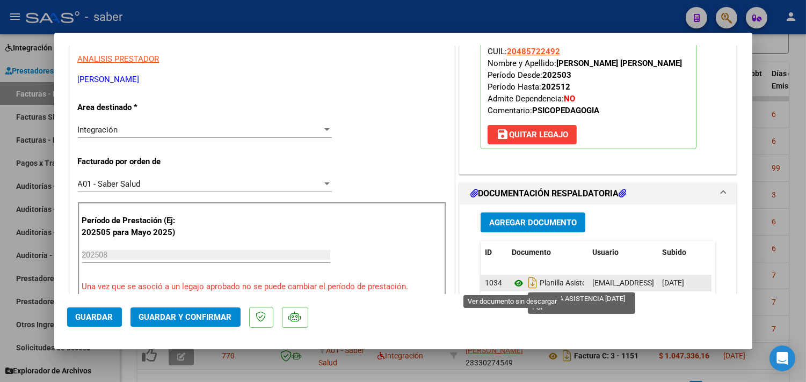
click at [512, 279] on icon at bounding box center [519, 283] width 14 height 13
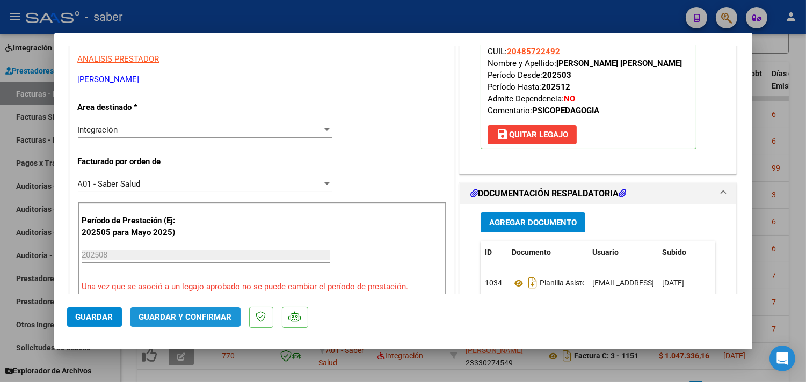
click at [209, 318] on span "Guardar y Confirmar" at bounding box center [185, 317] width 93 height 10
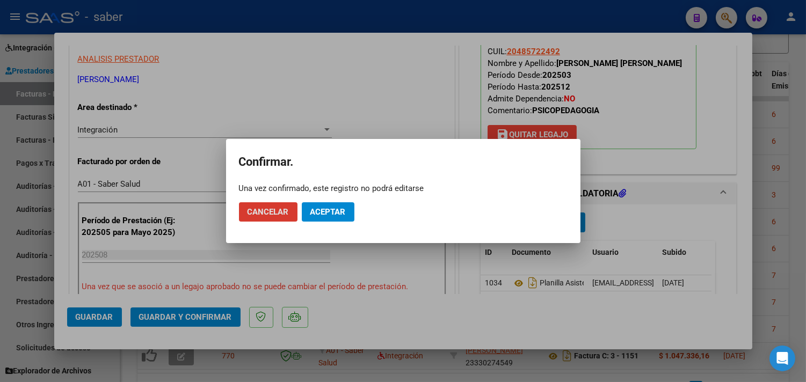
click at [330, 212] on span "Aceptar" at bounding box center [327, 212] width 35 height 10
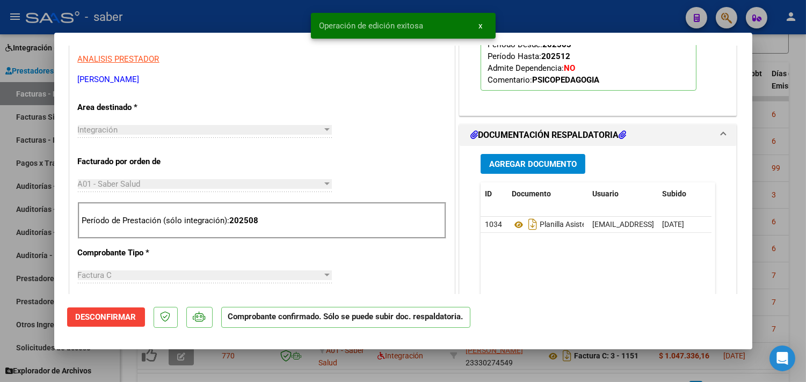
click at [787, 162] on div at bounding box center [403, 191] width 806 height 382
type input "$ 0,00"
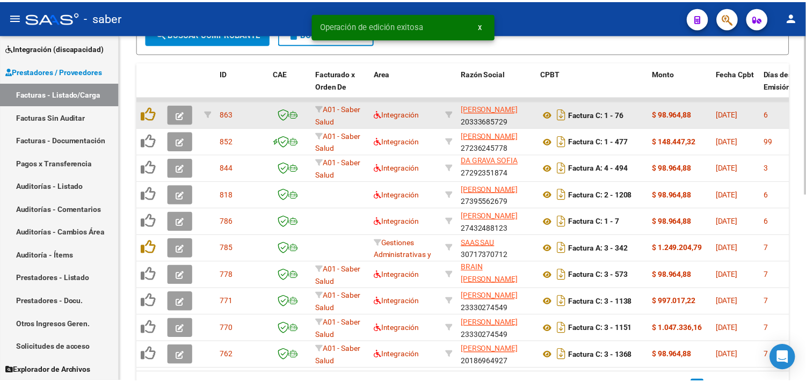
scroll to position [13, 0]
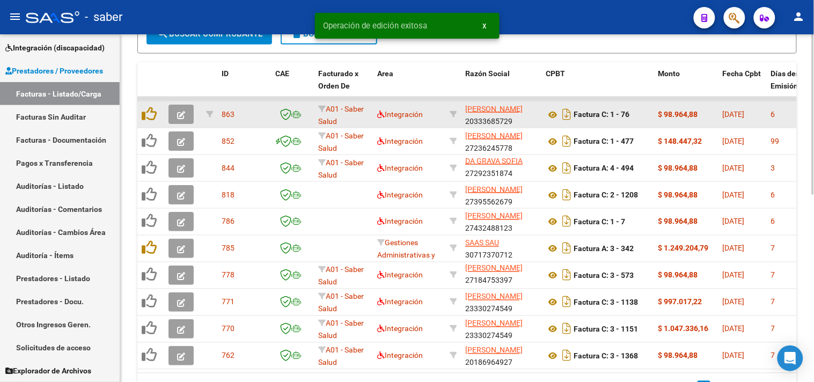
click at [177, 110] on span "button" at bounding box center [181, 115] width 8 height 10
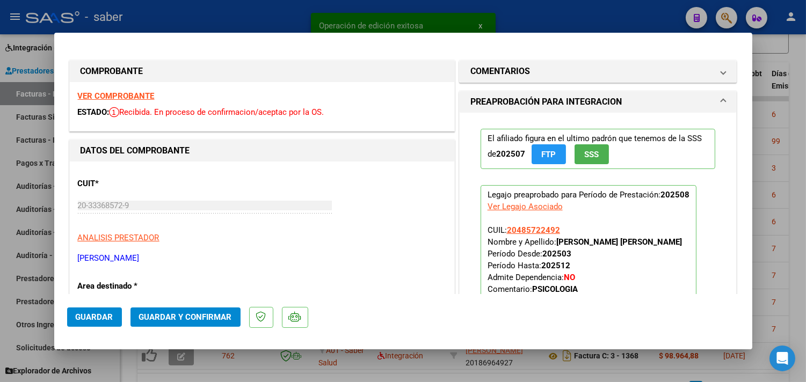
click at [133, 94] on strong "VER COMPROBANTE" at bounding box center [116, 96] width 77 height 10
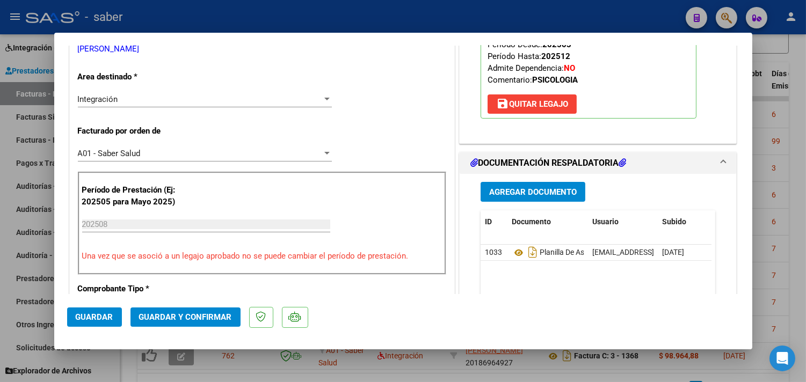
scroll to position [238, 0]
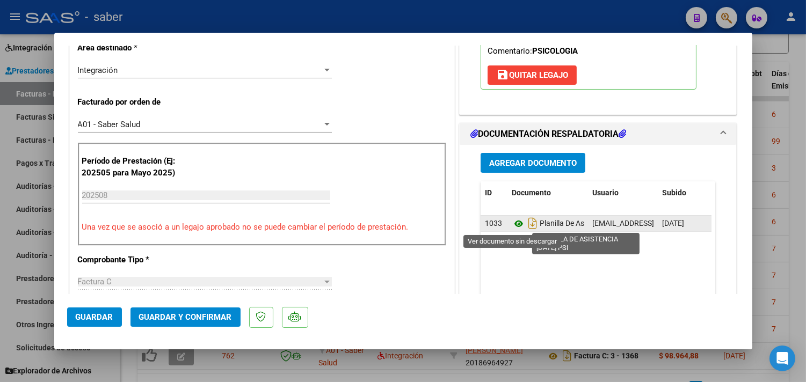
click at [512, 221] on icon at bounding box center [519, 223] width 14 height 13
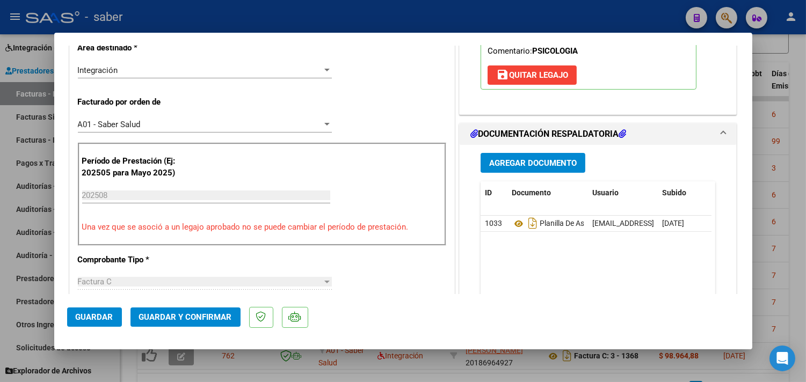
scroll to position [179, 0]
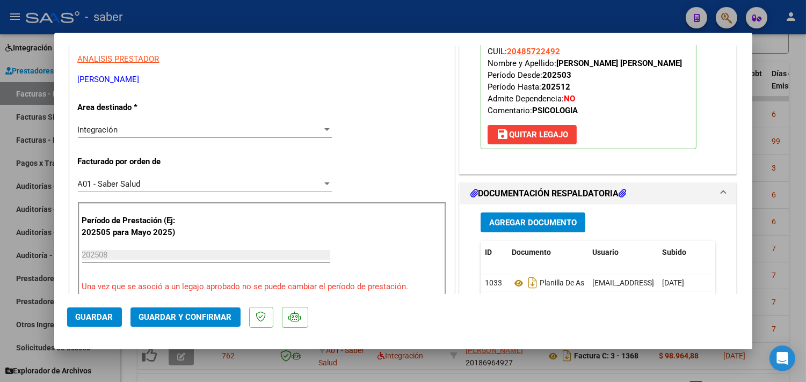
click at [191, 320] on span "Guardar y Confirmar" at bounding box center [185, 317] width 93 height 10
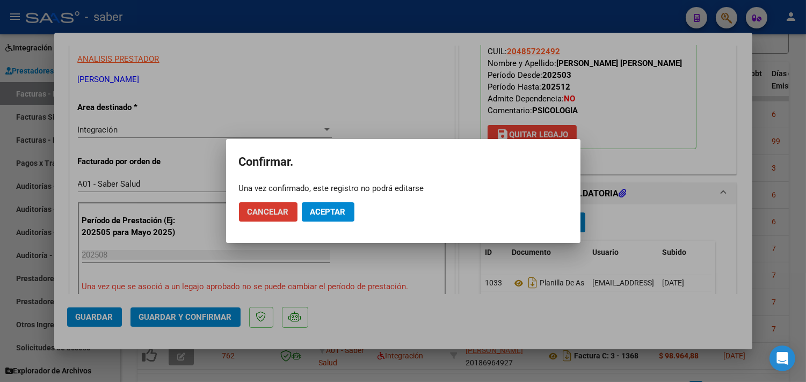
click at [339, 213] on span "Aceptar" at bounding box center [327, 212] width 35 height 10
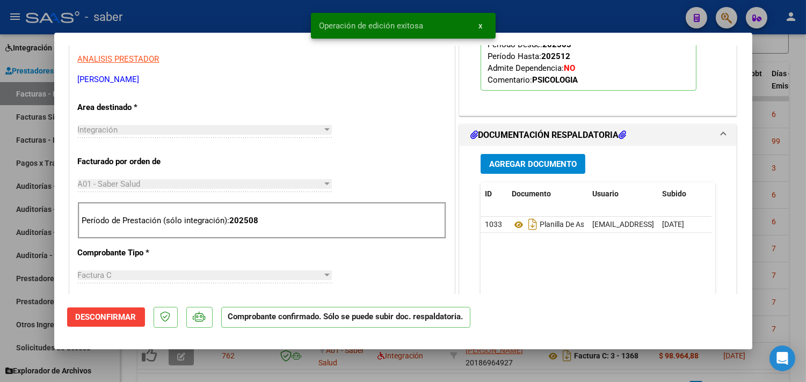
click at [797, 154] on div at bounding box center [403, 191] width 806 height 382
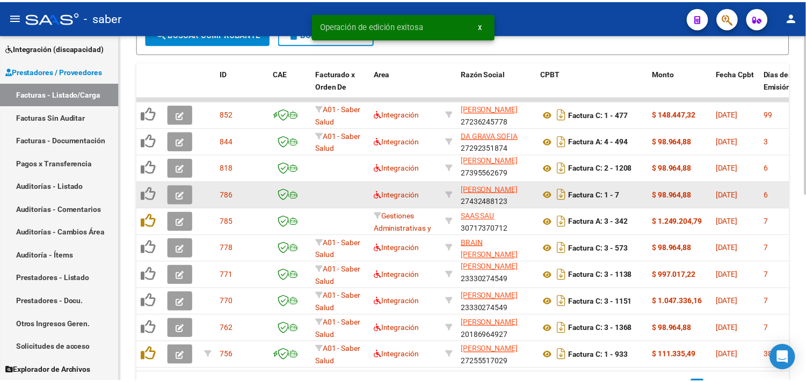
scroll to position [406, 0]
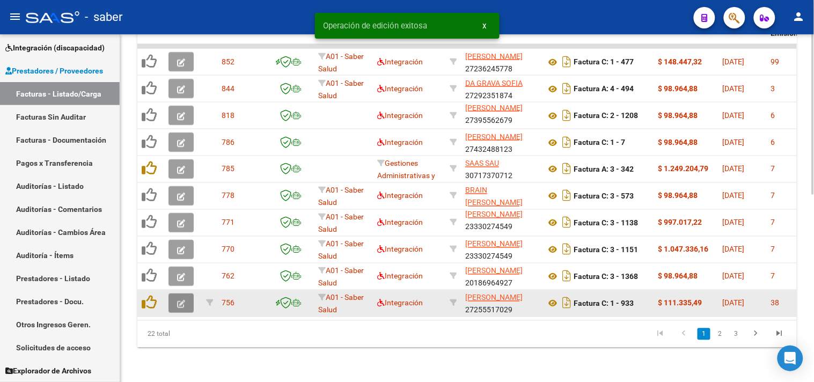
click at [186, 299] on button "button" at bounding box center [181, 303] width 25 height 19
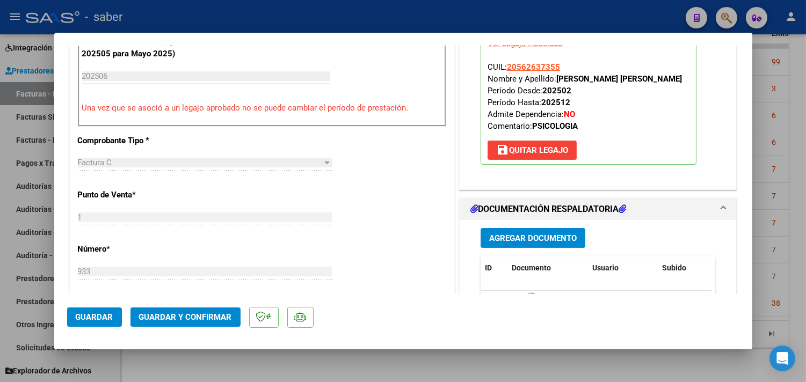
scroll to position [537, 0]
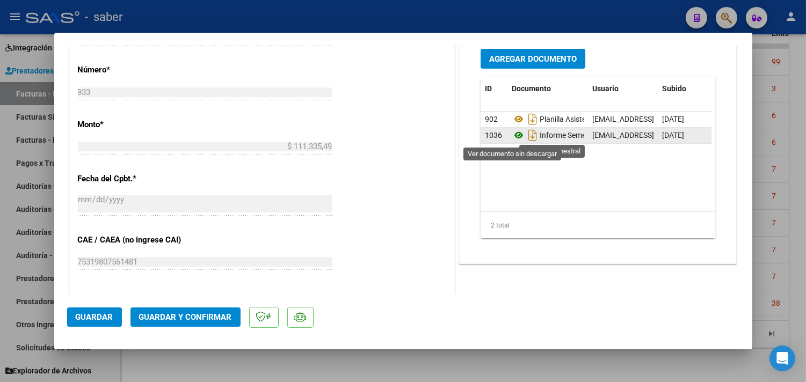
click at [514, 135] on icon at bounding box center [519, 135] width 14 height 13
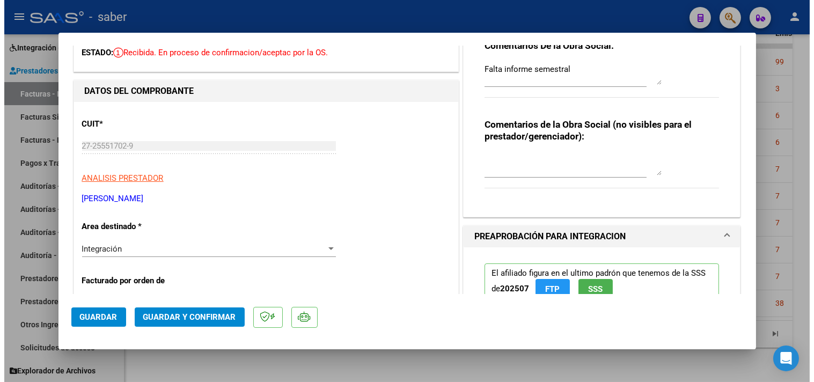
scroll to position [0, 0]
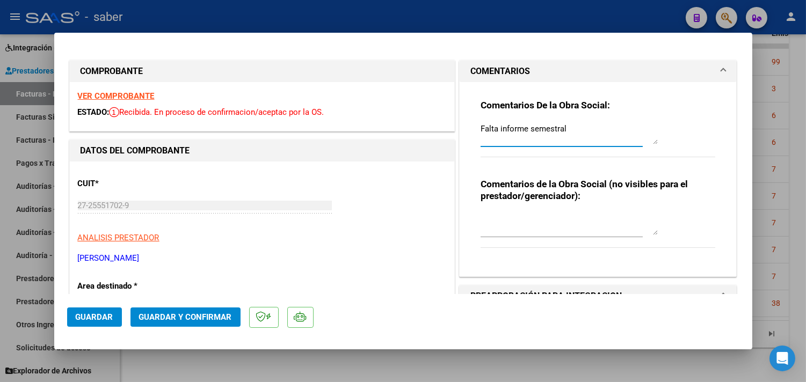
drag, startPoint x: 516, startPoint y: 126, endPoint x: 333, endPoint y: 126, distance: 183.1
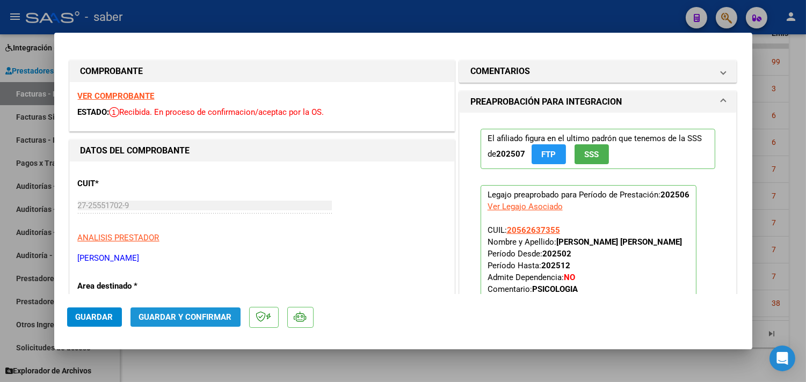
click at [191, 314] on span "Guardar y Confirmar" at bounding box center [185, 317] width 93 height 10
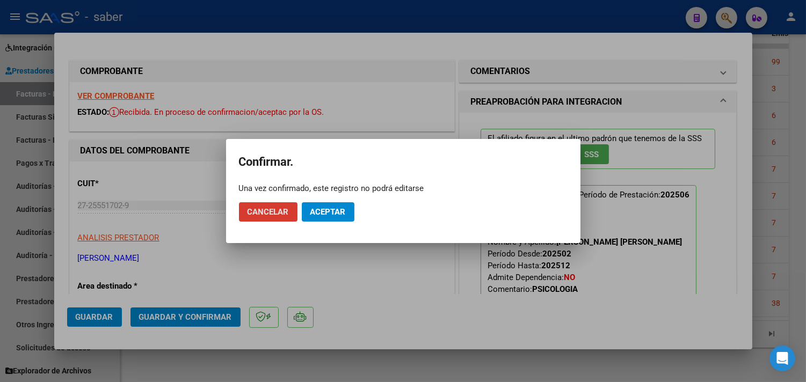
click at [332, 218] on button "Aceptar" at bounding box center [328, 211] width 53 height 19
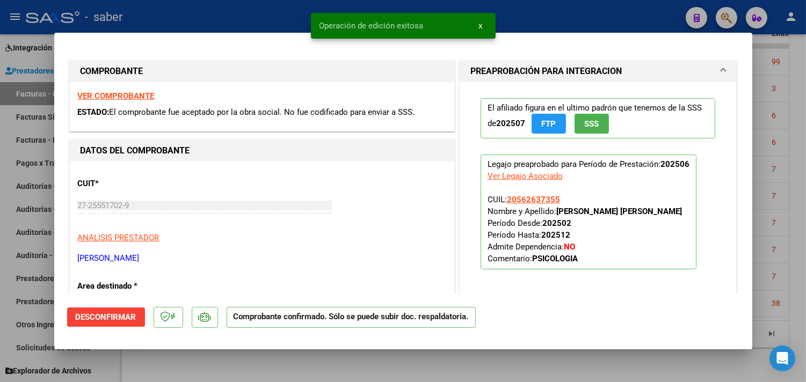
click at [771, 153] on div at bounding box center [403, 191] width 806 height 382
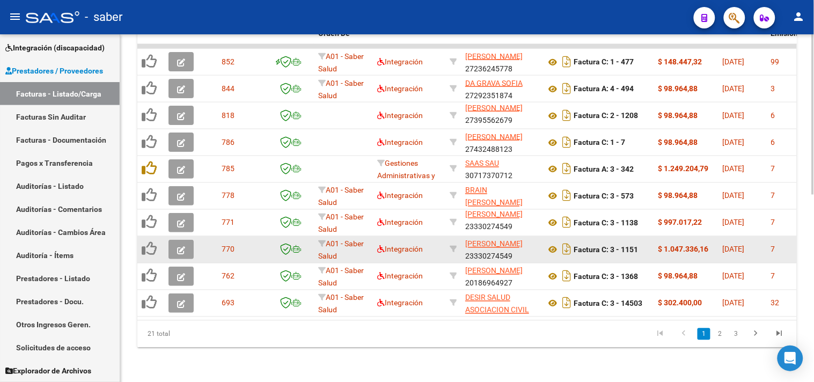
click at [175, 244] on button "button" at bounding box center [181, 249] width 25 height 19
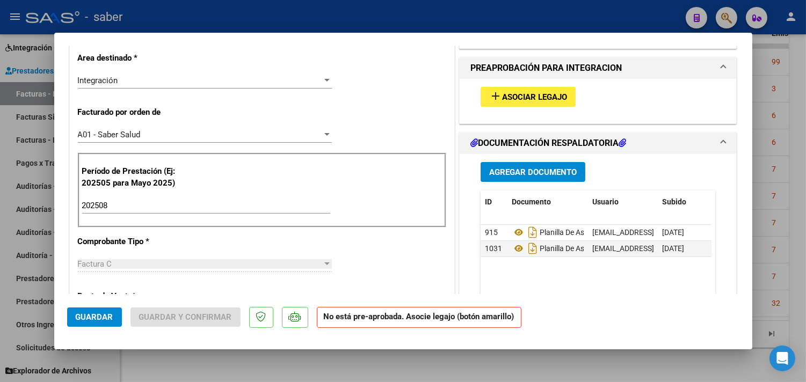
scroll to position [298, 0]
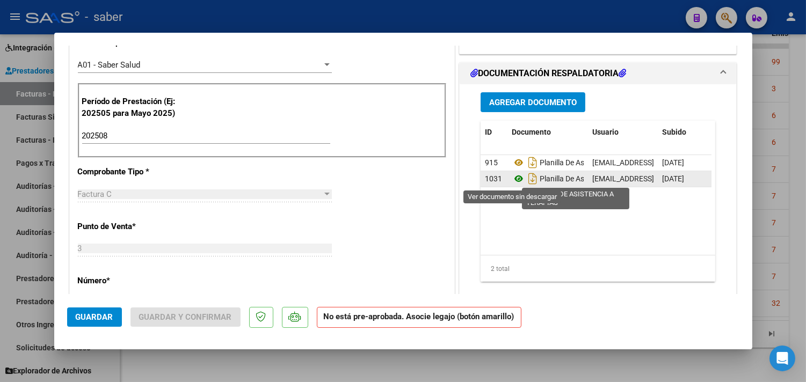
click at [516, 179] on icon at bounding box center [519, 178] width 14 height 13
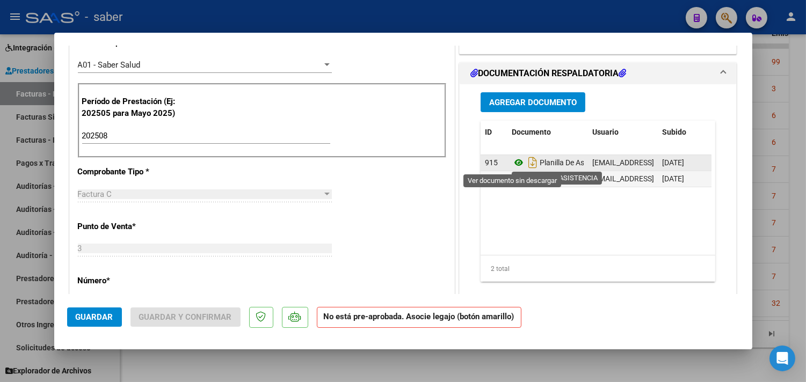
click at [512, 162] on icon at bounding box center [519, 162] width 14 height 13
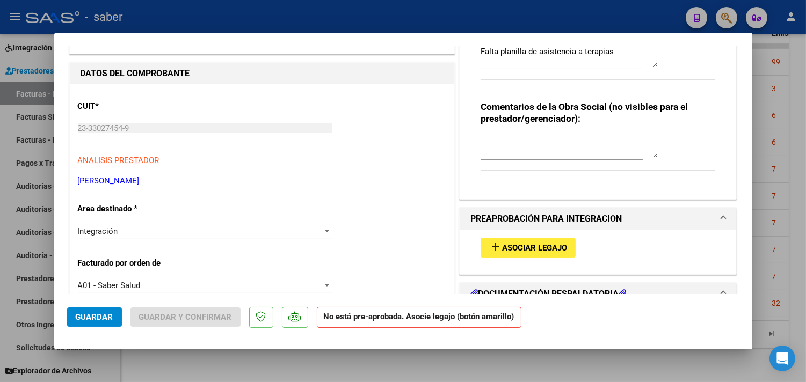
scroll to position [60, 0]
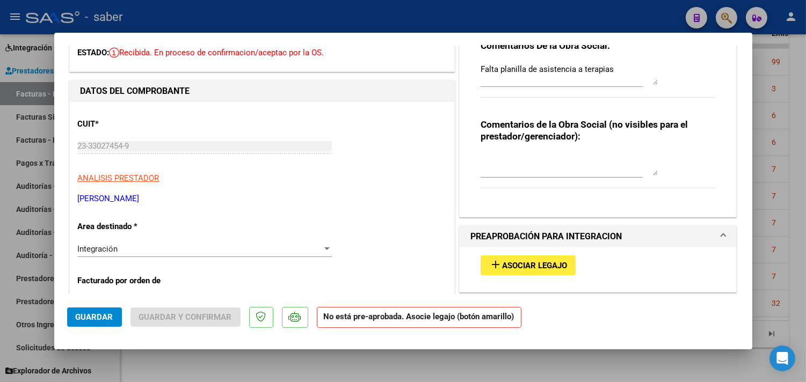
click at [540, 264] on span "Asociar Legajo" at bounding box center [534, 266] width 65 height 10
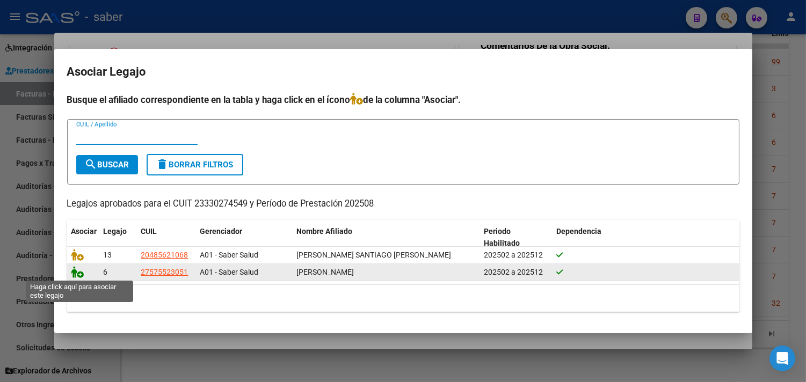
click at [74, 272] on icon at bounding box center [77, 272] width 13 height 12
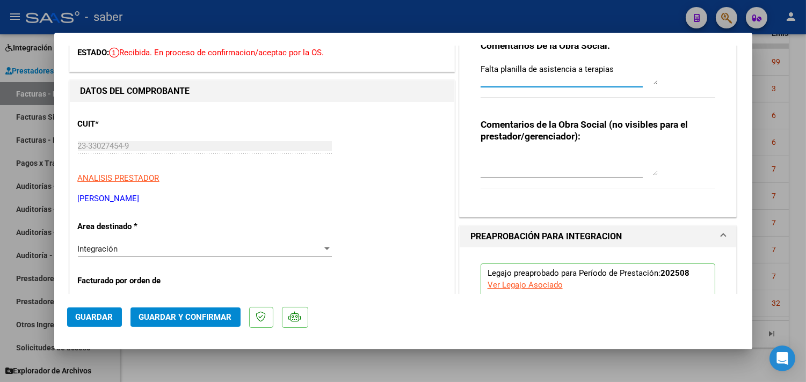
drag, startPoint x: 624, startPoint y: 70, endPoint x: 382, endPoint y: 70, distance: 242.1
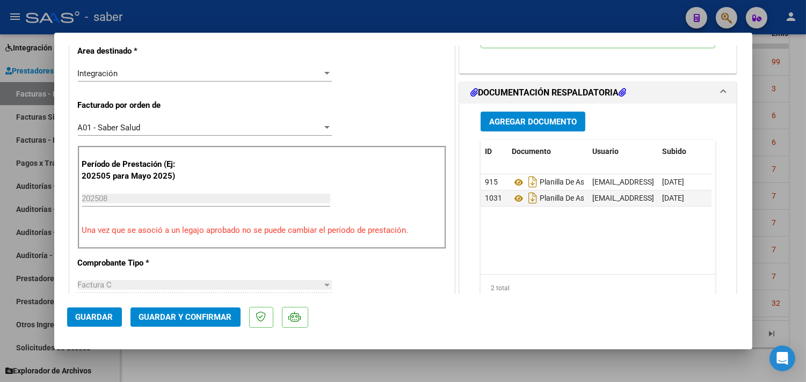
scroll to position [238, 0]
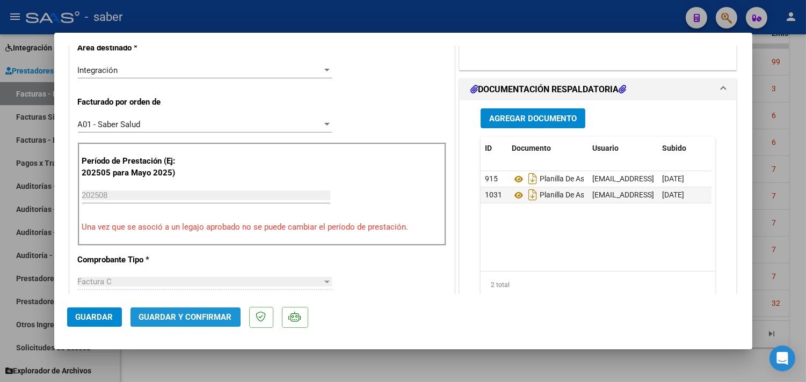
click at [178, 312] on span "Guardar y Confirmar" at bounding box center [185, 317] width 93 height 10
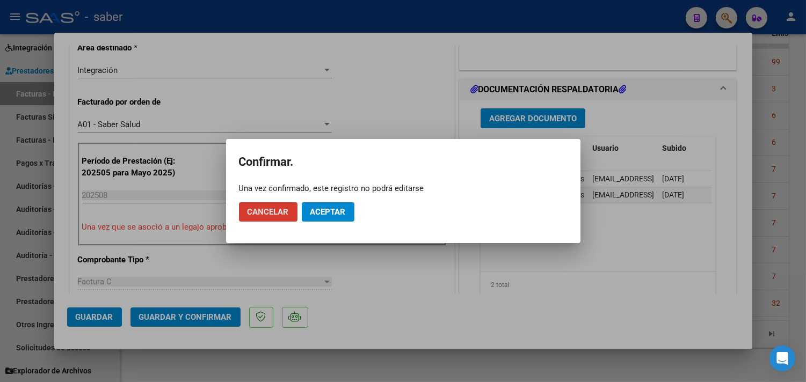
click at [335, 213] on span "Aceptar" at bounding box center [327, 212] width 35 height 10
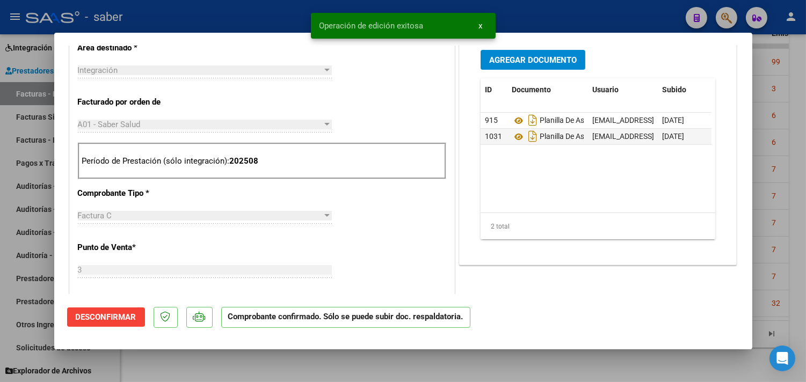
click at [784, 171] on div at bounding box center [403, 191] width 806 height 382
type input "$ 0,00"
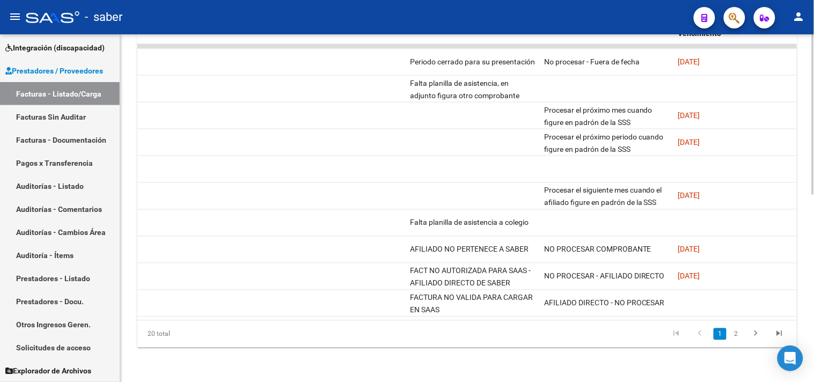
scroll to position [0, 1593]
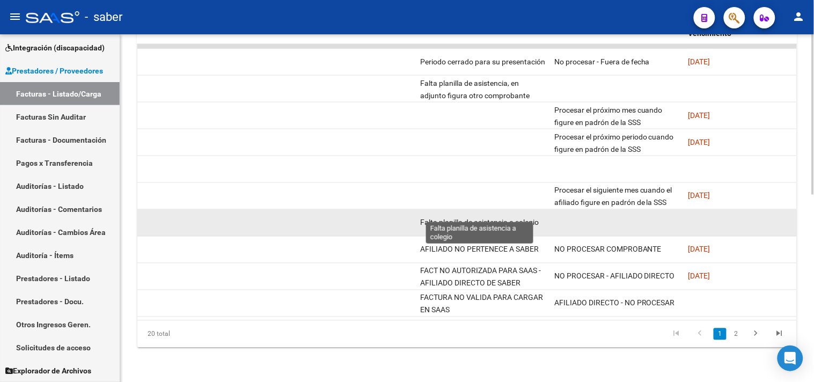
click at [514, 218] on span "Falta planilla de asistencia a colegio" at bounding box center [479, 222] width 119 height 9
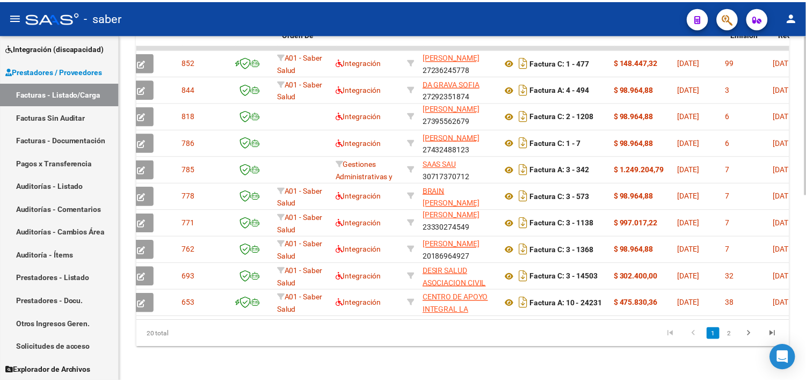
scroll to position [0, 33]
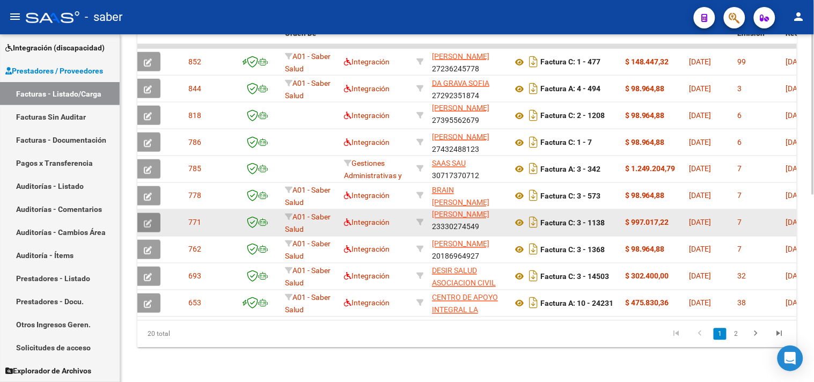
click at [151, 220] on icon "button" at bounding box center [148, 224] width 8 height 8
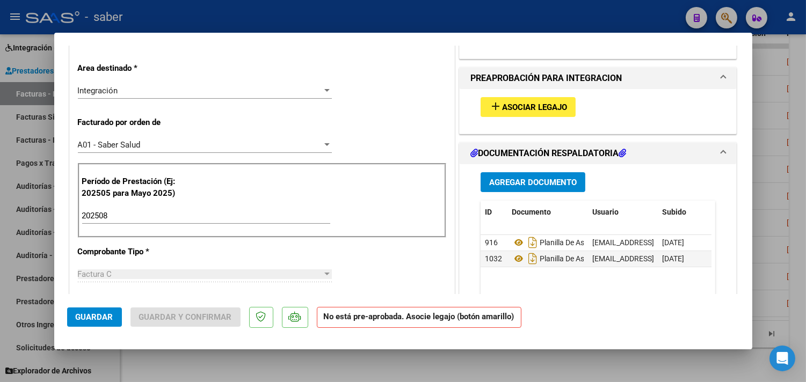
scroll to position [238, 0]
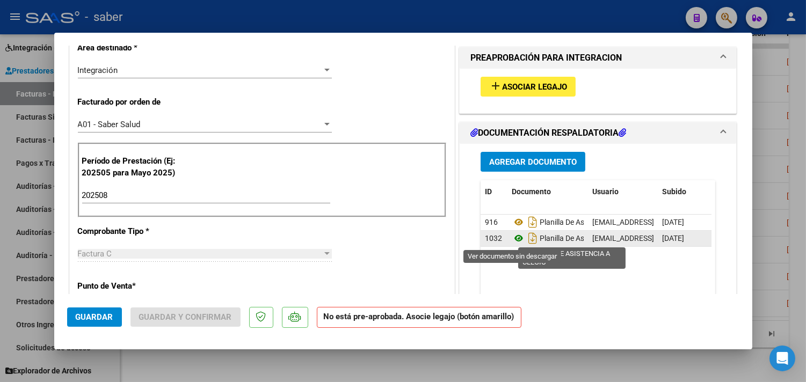
click at [513, 237] on icon at bounding box center [519, 238] width 14 height 13
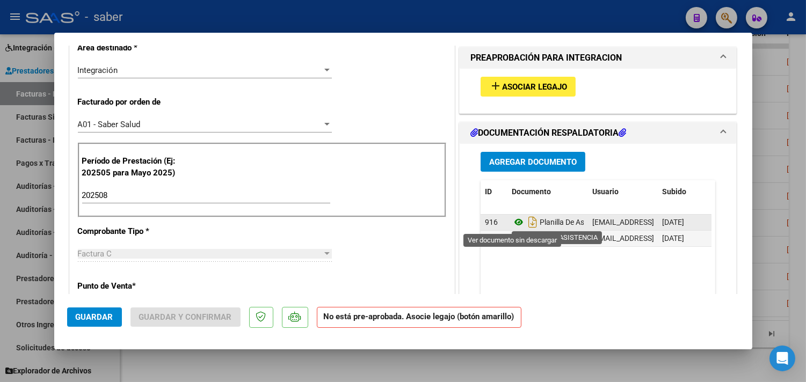
click at [515, 222] on icon at bounding box center [519, 222] width 14 height 13
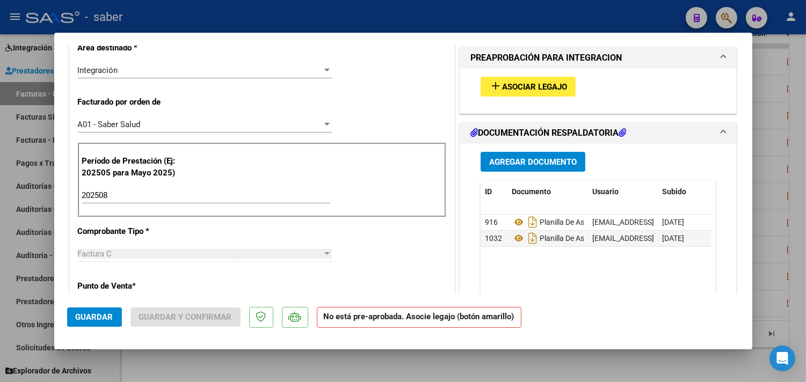
click at [514, 81] on button "add Asociar Legajo" at bounding box center [527, 87] width 95 height 20
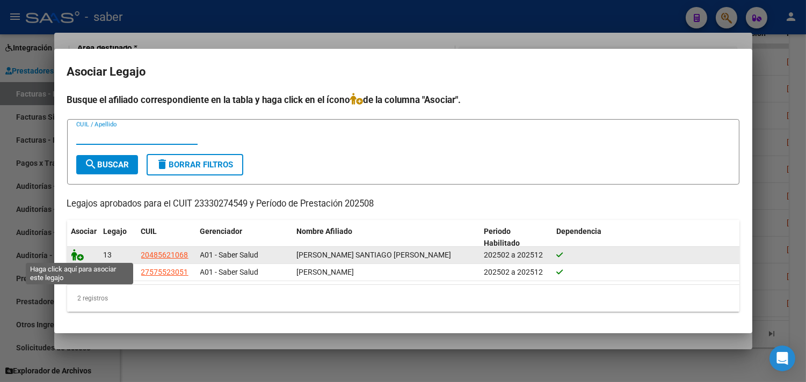
click at [79, 250] on icon at bounding box center [77, 255] width 13 height 12
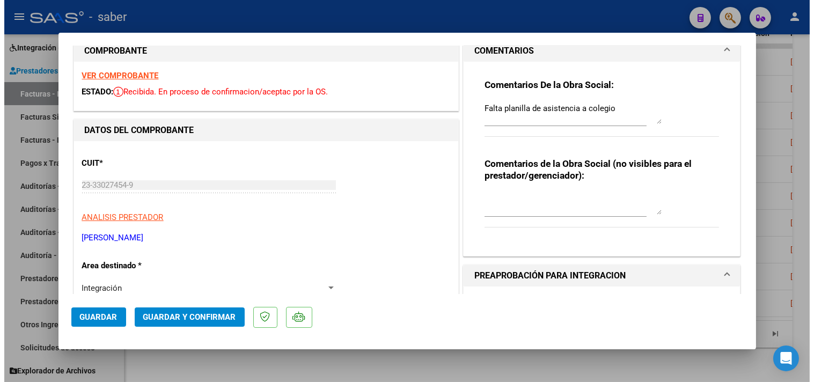
scroll to position [0, 0]
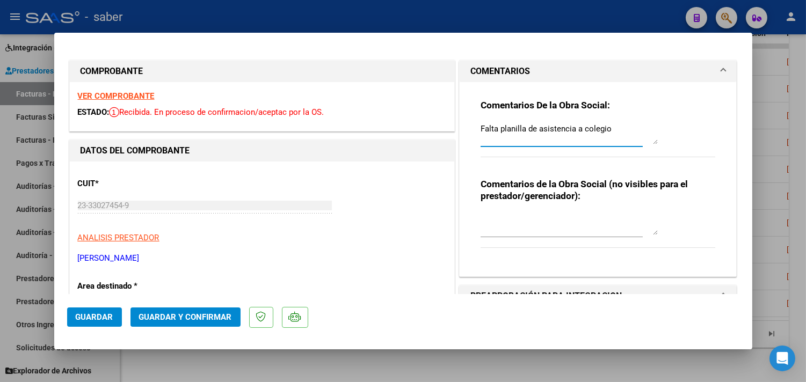
drag, startPoint x: 506, startPoint y: 129, endPoint x: 457, endPoint y: 129, distance: 48.8
click at [460, 129] on div "Comentarios De la Obra Social: Falta planilla de asistencia a colegio Comentari…" at bounding box center [598, 179] width 277 height 194
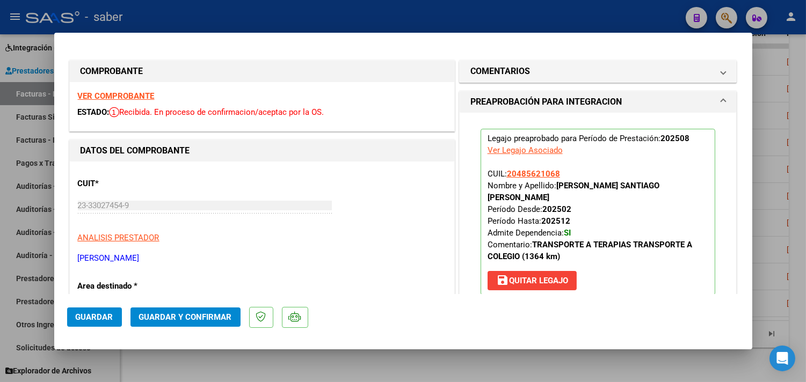
click at [205, 320] on span "Guardar y Confirmar" at bounding box center [185, 317] width 93 height 10
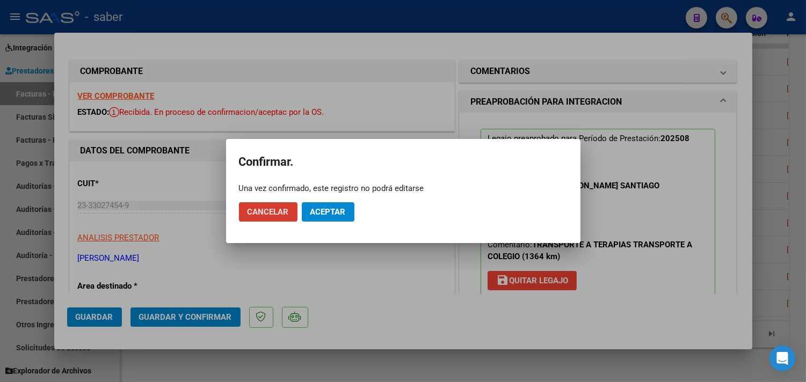
click at [330, 208] on span "Aceptar" at bounding box center [327, 212] width 35 height 10
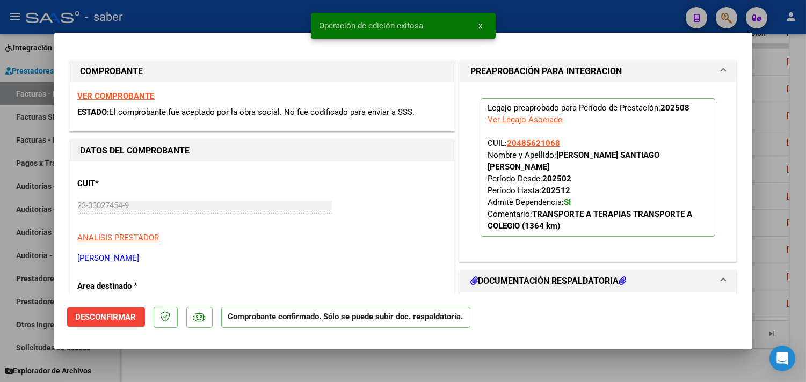
click at [772, 172] on div at bounding box center [403, 191] width 806 height 382
type input "$ 0,00"
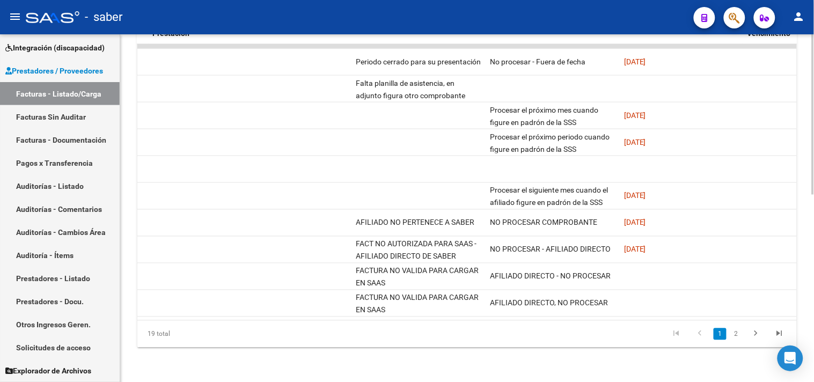
scroll to position [0, 1528]
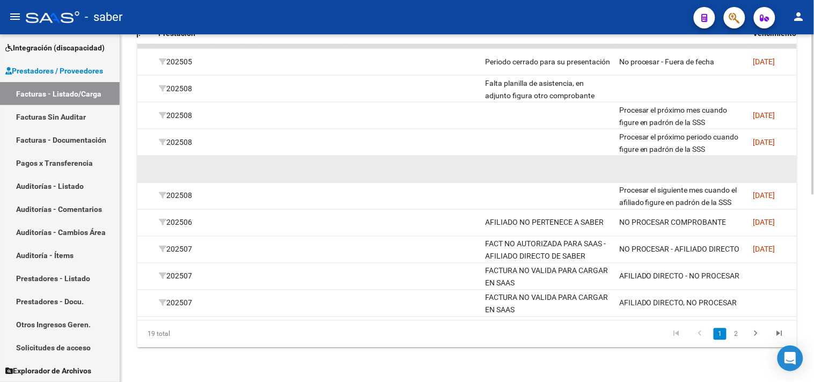
click at [377, 163] on datatable-body-cell at bounding box center [414, 169] width 134 height 26
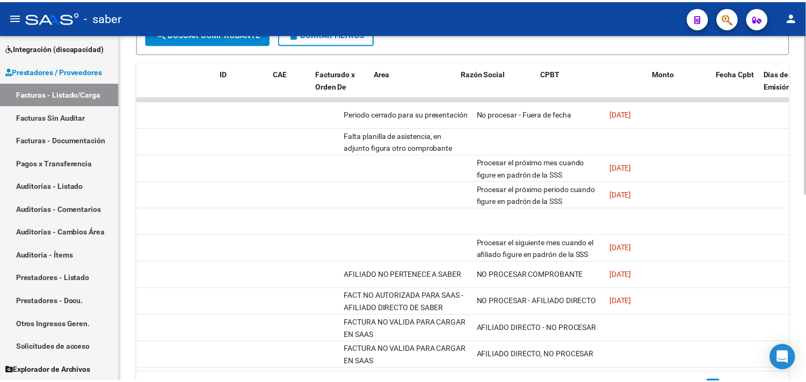
scroll to position [0, 0]
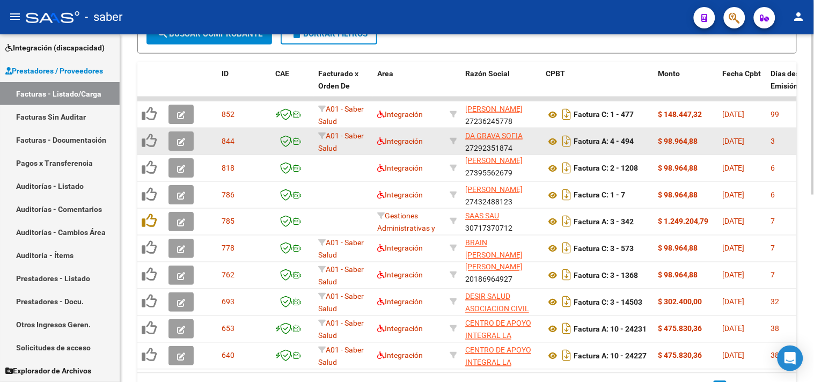
click at [181, 140] on icon "button" at bounding box center [181, 142] width 8 height 8
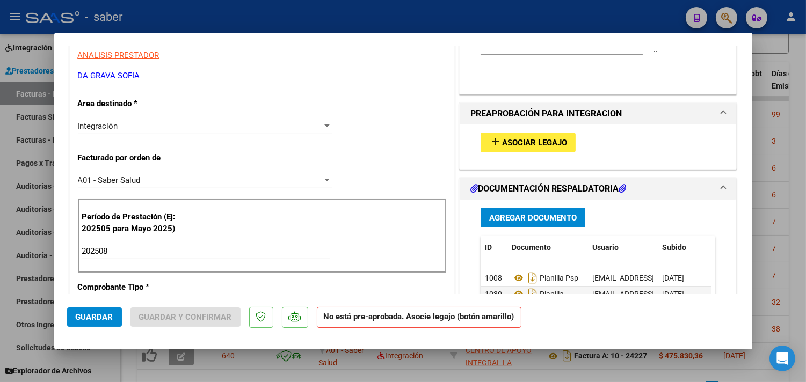
scroll to position [238, 0]
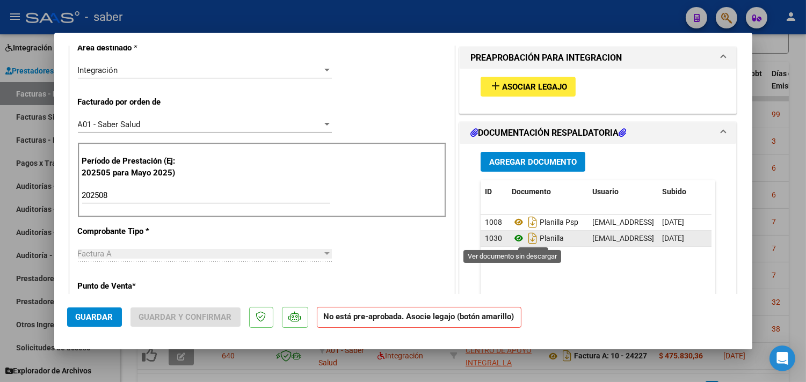
click at [514, 236] on icon at bounding box center [519, 238] width 14 height 13
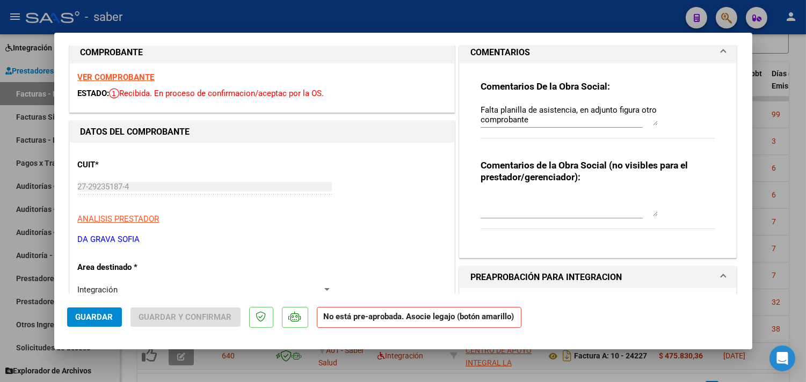
scroll to position [0, 0]
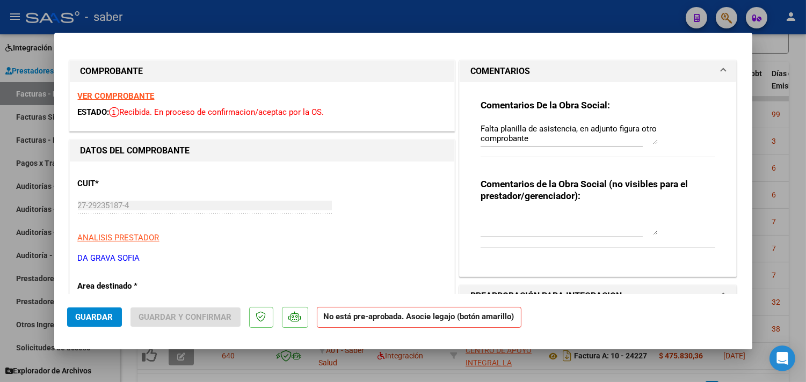
click at [113, 94] on strong "VER COMPROBANTE" at bounding box center [116, 96] width 77 height 10
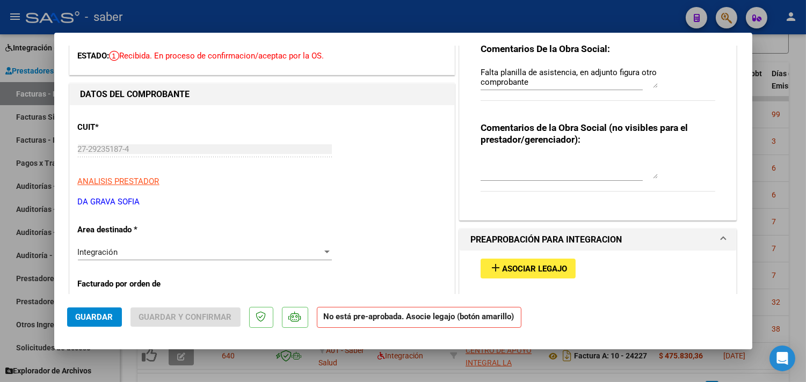
scroll to position [60, 0]
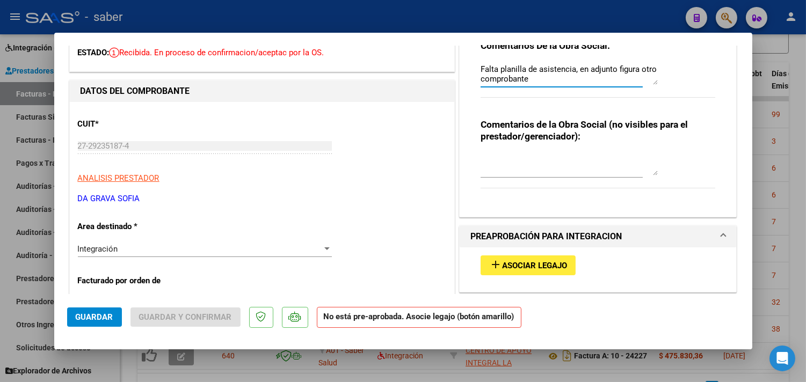
drag, startPoint x: 528, startPoint y: 81, endPoint x: 384, endPoint y: 81, distance: 143.9
type textarea "F"
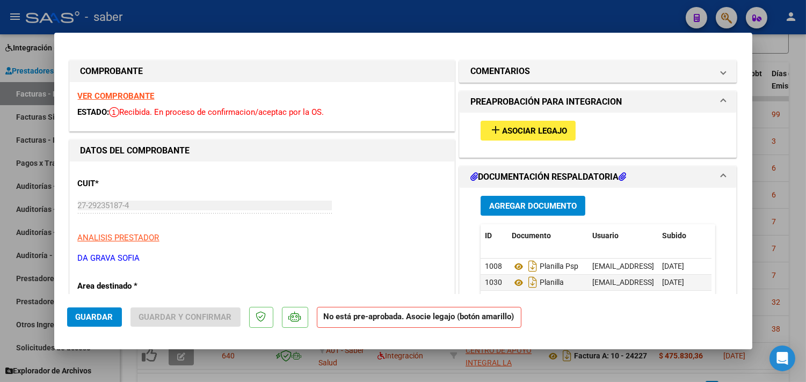
click at [531, 127] on span "Asociar Legajo" at bounding box center [534, 131] width 65 height 10
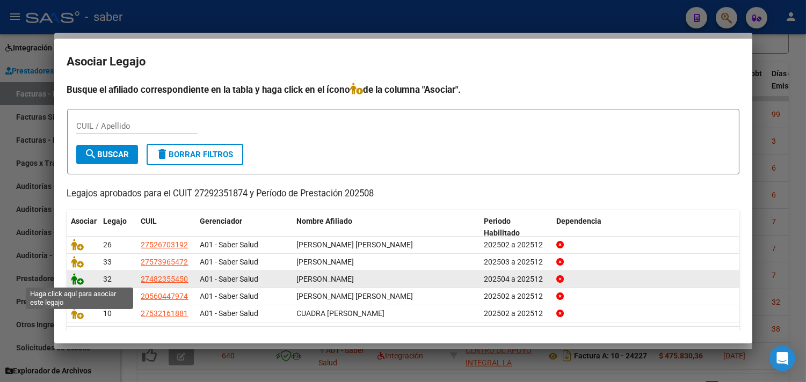
click at [83, 279] on icon at bounding box center [77, 279] width 13 height 12
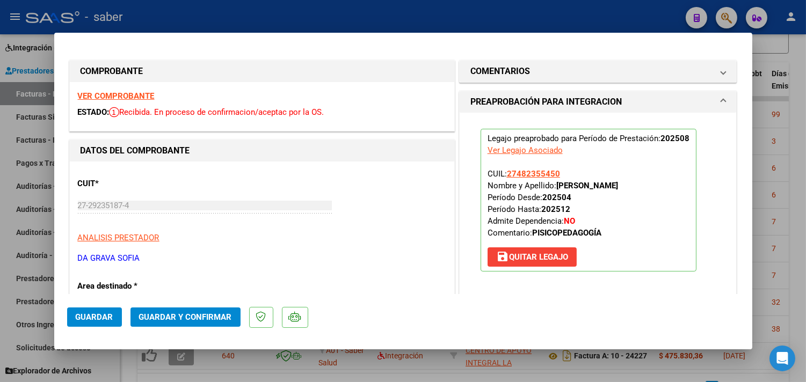
click at [198, 309] on button "Guardar y Confirmar" at bounding box center [185, 317] width 110 height 19
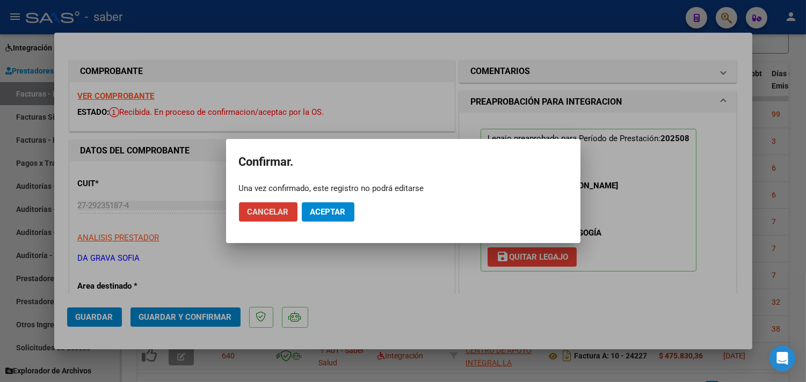
click at [344, 212] on span "Aceptar" at bounding box center [327, 212] width 35 height 10
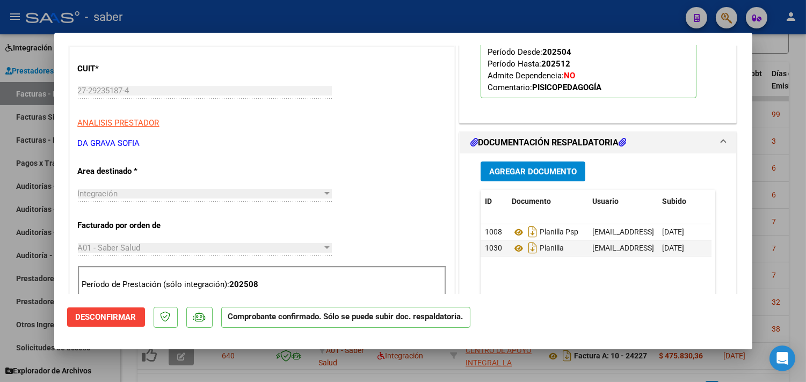
scroll to position [119, 0]
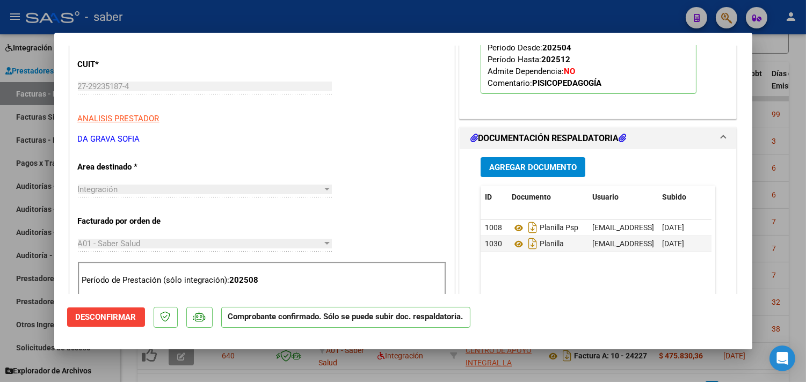
click at [777, 191] on div at bounding box center [403, 191] width 806 height 382
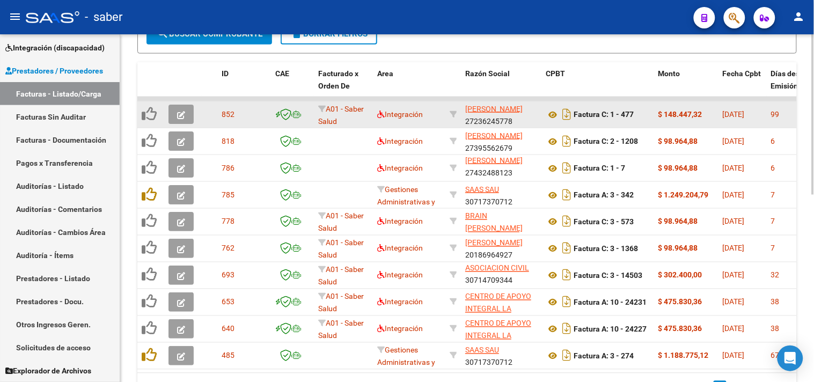
click at [185, 116] on button "button" at bounding box center [181, 114] width 25 height 19
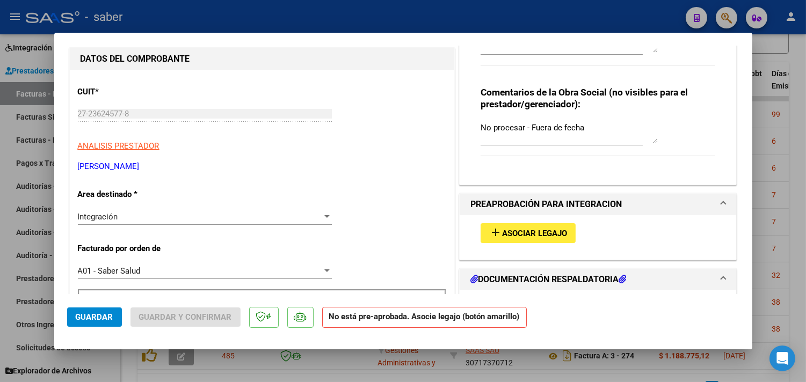
scroll to position [60, 0]
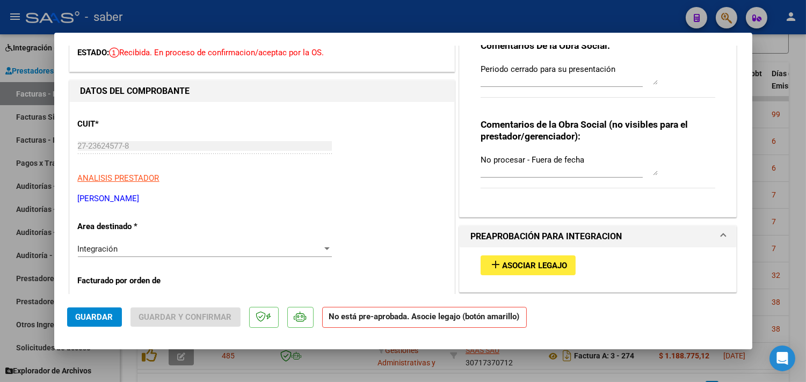
click at [780, 63] on div at bounding box center [403, 191] width 806 height 382
type input "$ 0,00"
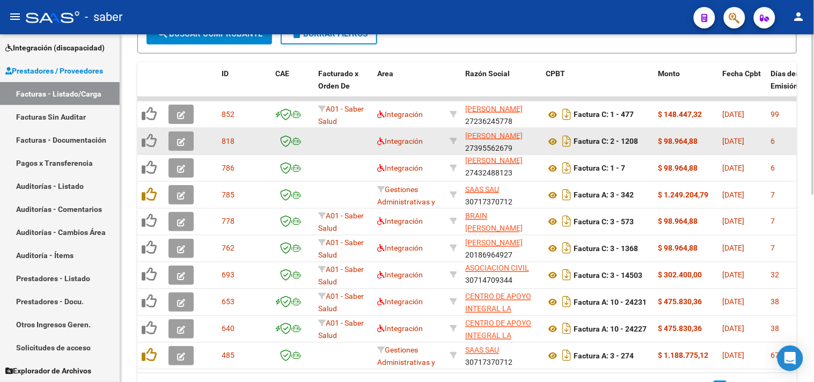
click at [179, 141] on icon "button" at bounding box center [181, 142] width 8 height 8
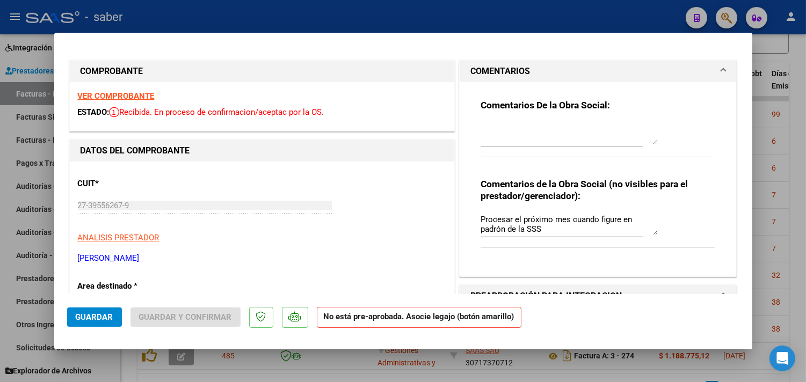
click at [758, 215] on div at bounding box center [403, 191] width 806 height 382
type input "$ 0,00"
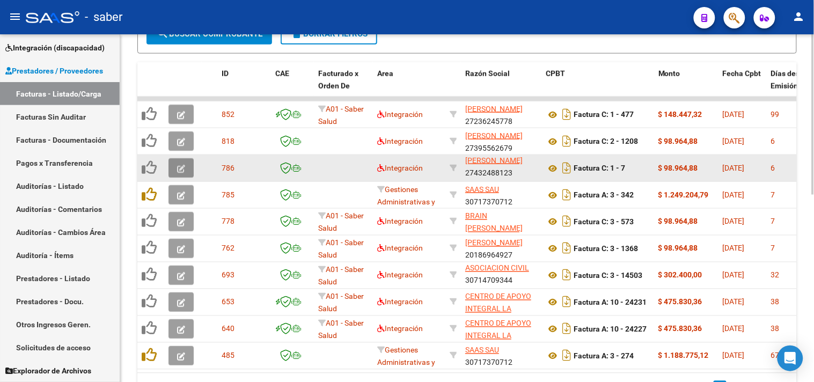
click at [181, 165] on icon "button" at bounding box center [181, 169] width 8 height 8
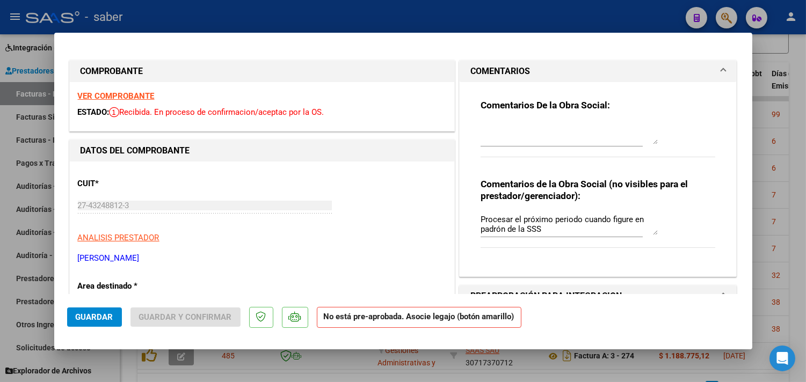
click at [794, 213] on div at bounding box center [403, 191] width 806 height 382
type input "$ 0,00"
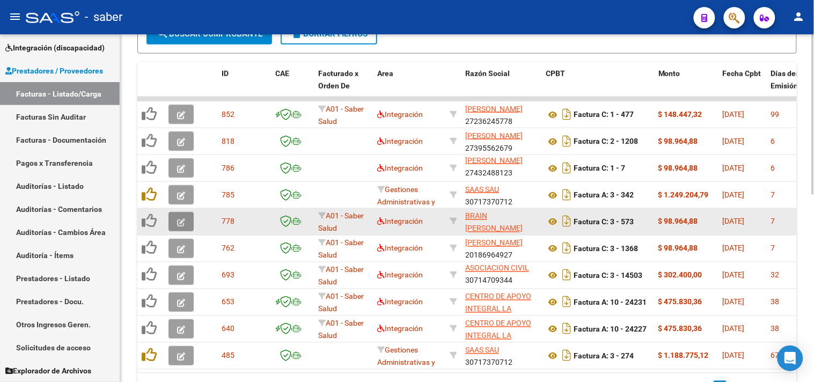
click at [178, 215] on button "button" at bounding box center [181, 221] width 25 height 19
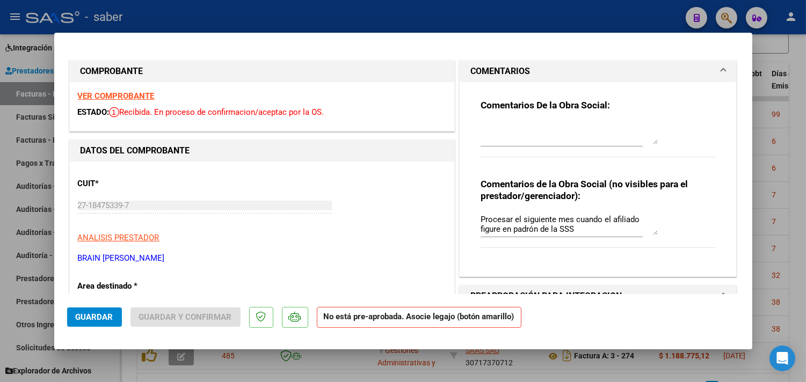
click at [775, 237] on div at bounding box center [403, 191] width 806 height 382
type input "$ 0,00"
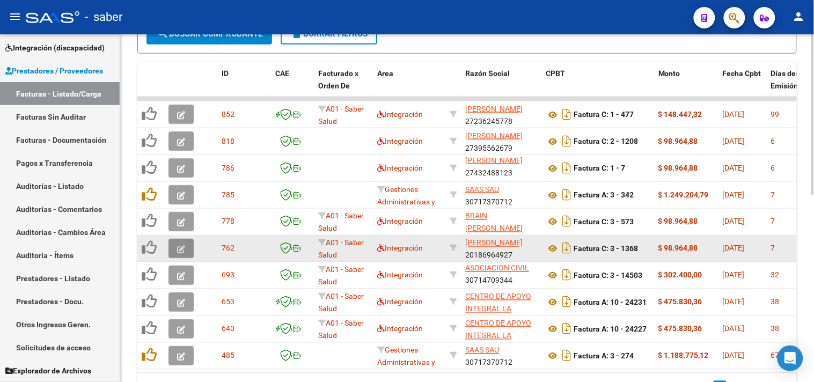
click at [188, 246] on button "button" at bounding box center [181, 248] width 25 height 19
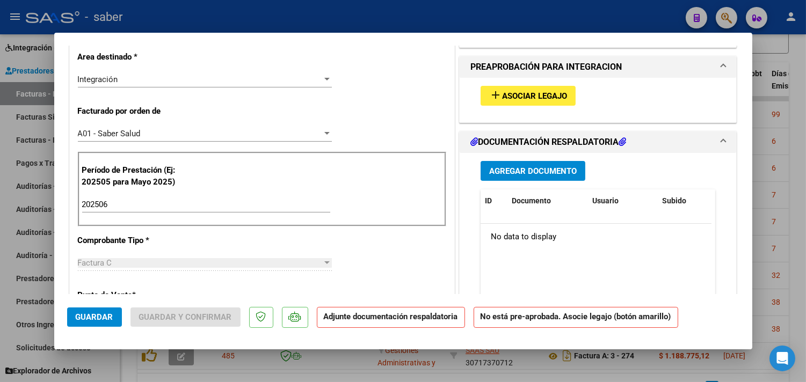
scroll to position [238, 0]
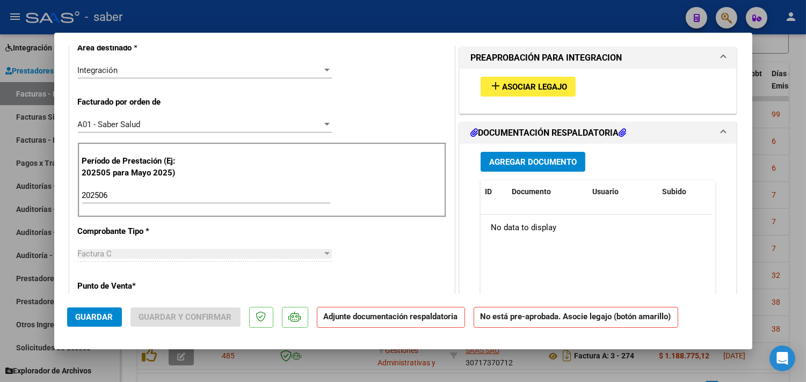
click at [755, 236] on div at bounding box center [403, 191] width 806 height 382
type input "$ 0,00"
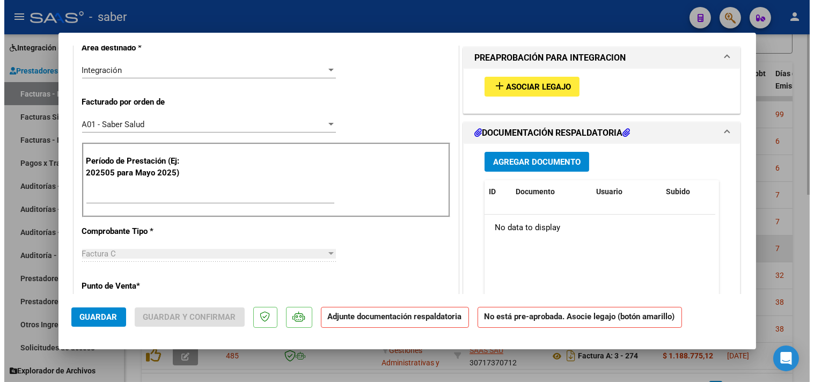
scroll to position [0, 0]
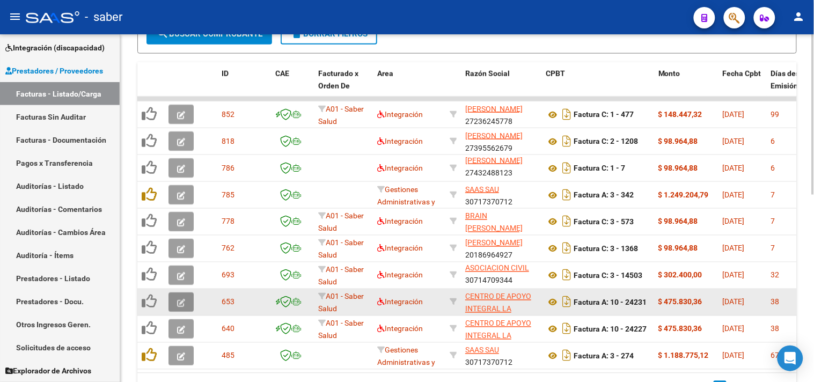
click at [181, 303] on icon "button" at bounding box center [181, 303] width 8 height 8
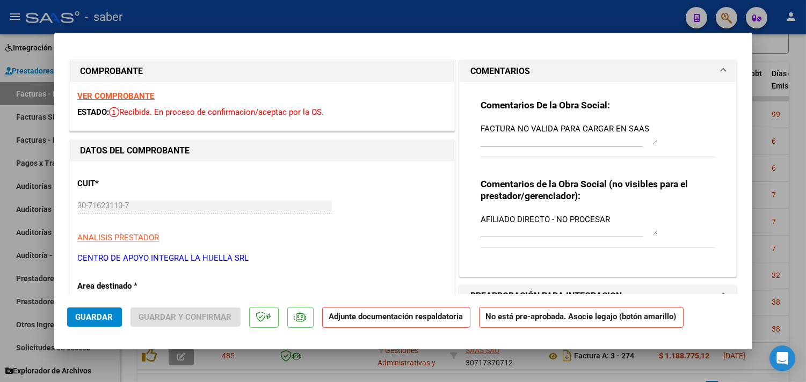
click at [766, 207] on div at bounding box center [403, 191] width 806 height 382
type input "$ 0,00"
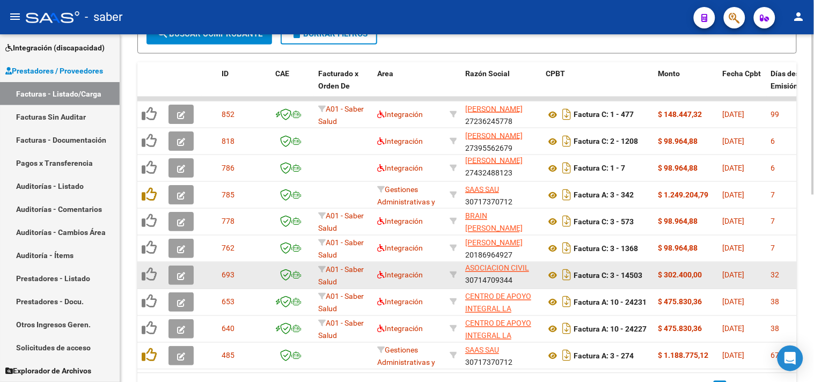
drag, startPoint x: 198, startPoint y: 267, endPoint x: 190, endPoint y: 269, distance: 8.0
click at [196, 267] on datatable-body-cell at bounding box center [183, 275] width 38 height 26
click at [190, 269] on button "button" at bounding box center [181, 275] width 25 height 19
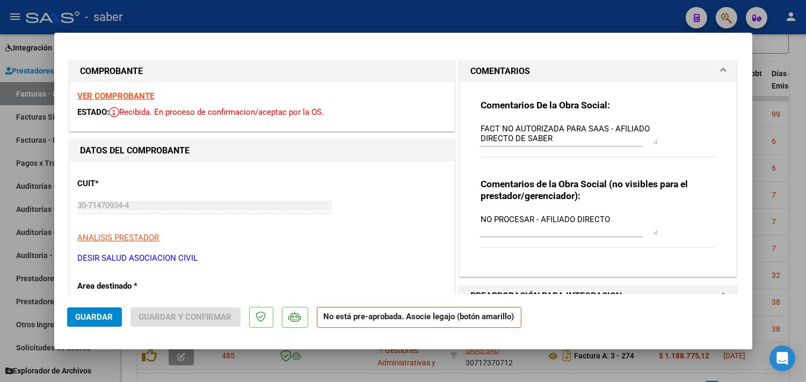
click at [765, 232] on div at bounding box center [403, 191] width 806 height 382
type input "$ 0,00"
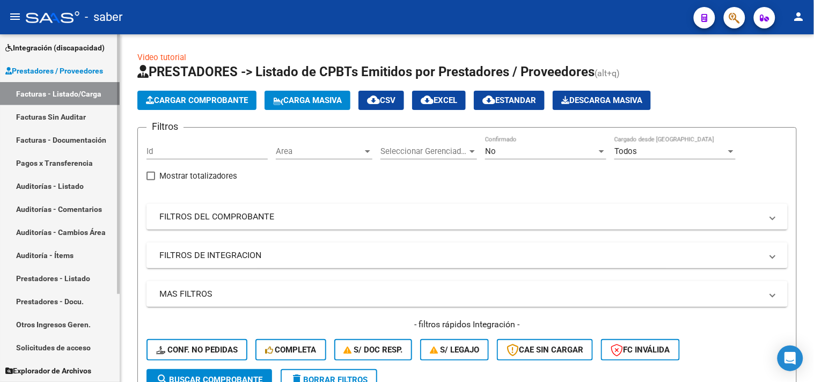
click at [46, 345] on link "Solicitudes de acceso" at bounding box center [60, 347] width 120 height 23
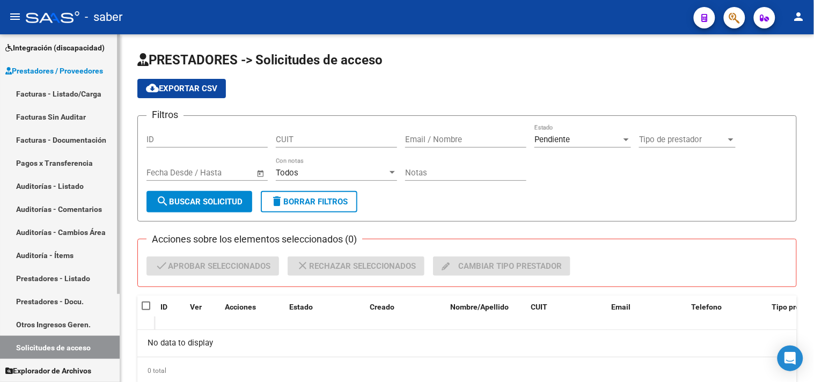
click at [70, 96] on link "Facturas - Listado/Carga" at bounding box center [60, 93] width 120 height 23
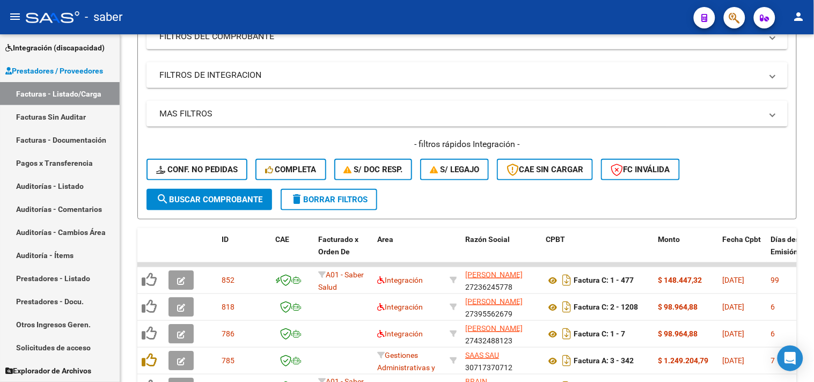
scroll to position [179, 0]
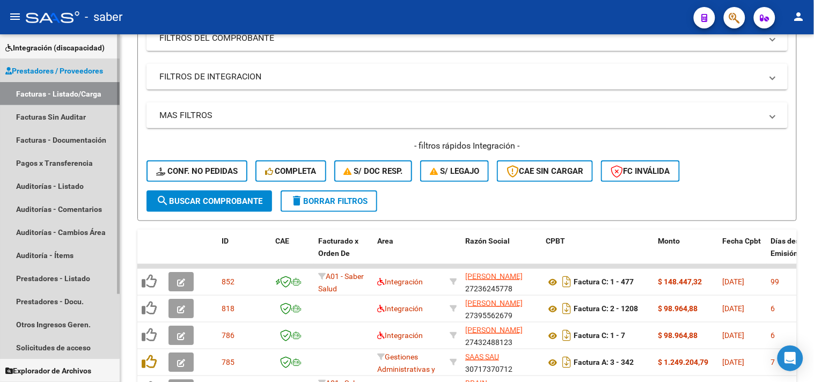
click at [47, 75] on span "Prestadores / Proveedores" at bounding box center [54, 71] width 98 height 12
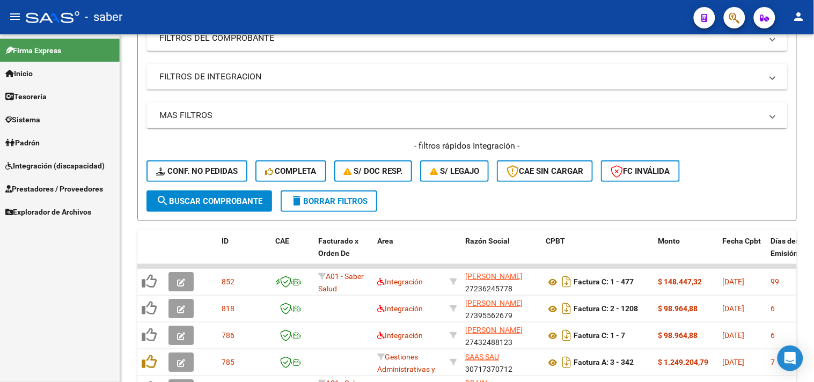
scroll to position [0, 0]
click at [49, 170] on span "Integración (discapacidad)" at bounding box center [54, 166] width 99 height 12
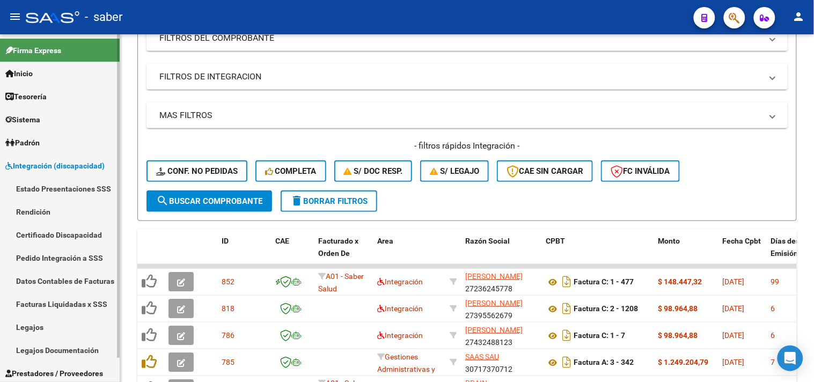
click at [60, 156] on link "Integración (discapacidad)" at bounding box center [60, 165] width 120 height 23
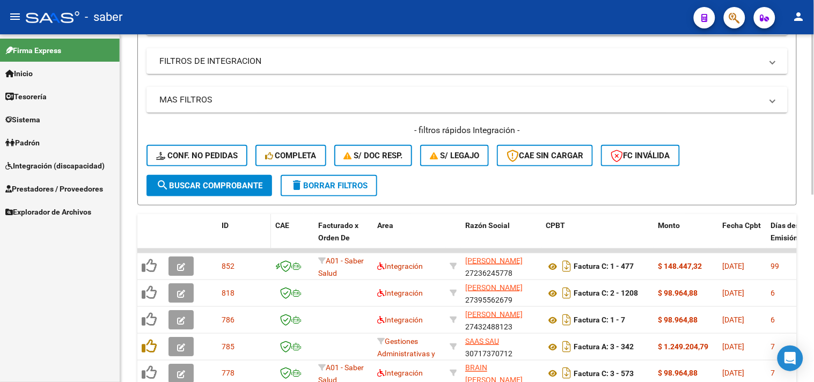
scroll to position [238, 0]
